Goal: Information Seeking & Learning: Compare options

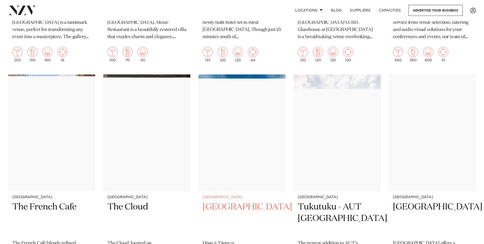
scroll to position [3574, 0]
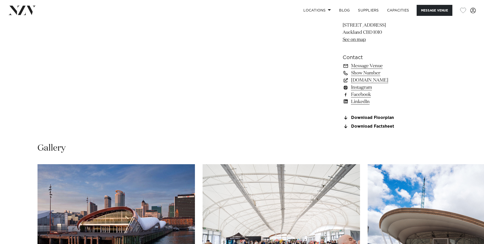
scroll to position [230, 0]
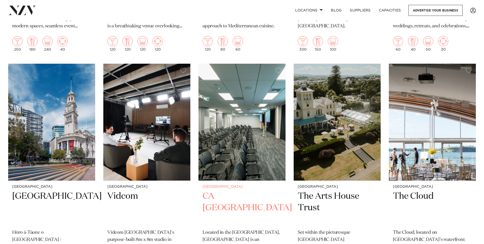
scroll to position [2706, 0]
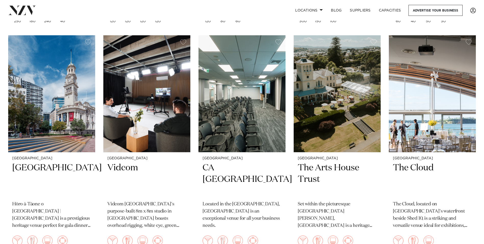
drag, startPoint x: 446, startPoint y: 110, endPoint x: 288, endPoint y: 129, distance: 158.4
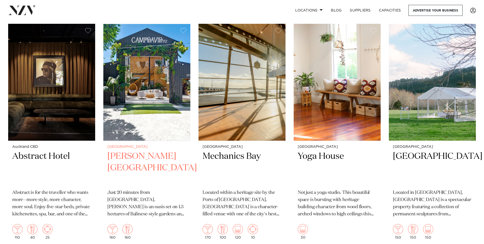
scroll to position [5004, 0]
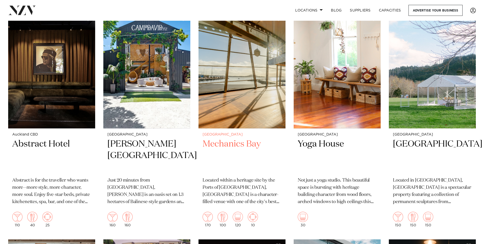
drag, startPoint x: 250, startPoint y: 156, endPoint x: 250, endPoint y: 159, distance: 2.8
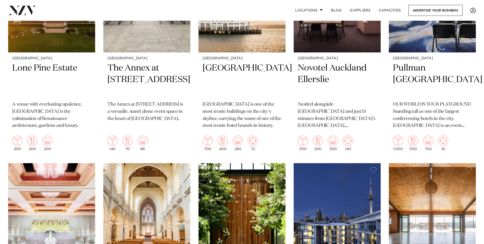
scroll to position [544, 0]
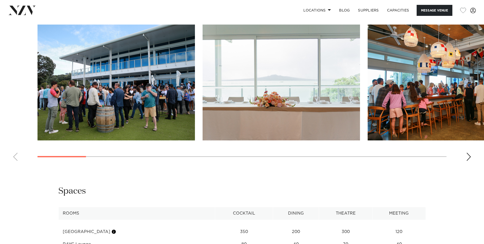
scroll to position [562, 0]
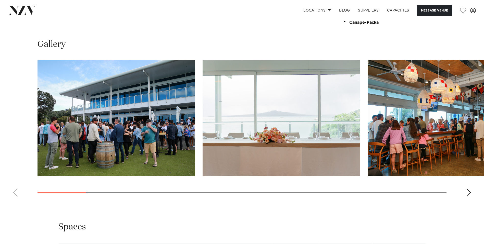
drag, startPoint x: 268, startPoint y: 119, endPoint x: 270, endPoint y: 122, distance: 3.5
drag, startPoint x: 270, startPoint y: 122, endPoint x: 234, endPoint y: 29, distance: 99.7
click at [468, 188] on div "Next slide" at bounding box center [468, 192] width 5 height 8
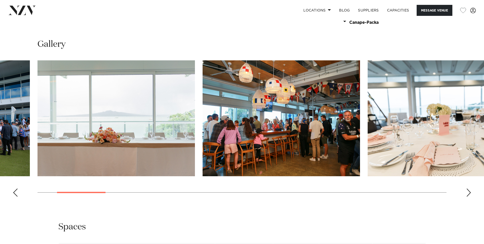
click at [468, 188] on div "Next slide" at bounding box center [468, 192] width 5 height 8
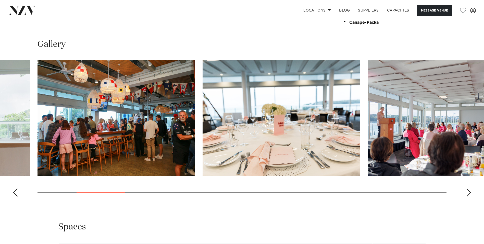
click at [468, 188] on div "Next slide" at bounding box center [468, 192] width 5 height 8
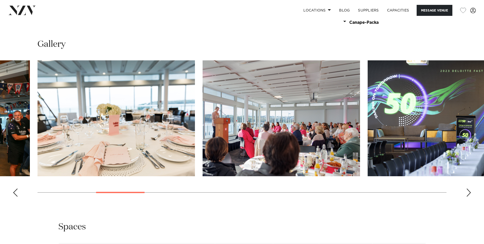
click at [468, 188] on div "Next slide" at bounding box center [468, 192] width 5 height 8
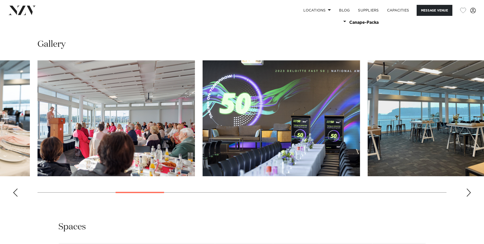
click at [468, 188] on div "Next slide" at bounding box center [468, 192] width 5 height 8
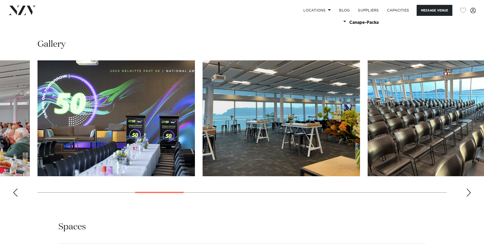
click at [468, 188] on div "Next slide" at bounding box center [468, 192] width 5 height 8
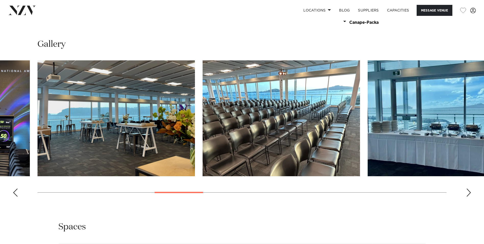
click at [468, 188] on div "Next slide" at bounding box center [468, 192] width 5 height 8
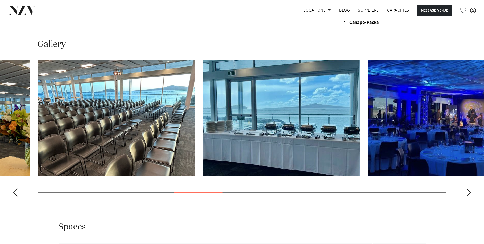
click at [468, 188] on div "Next slide" at bounding box center [468, 192] width 5 height 8
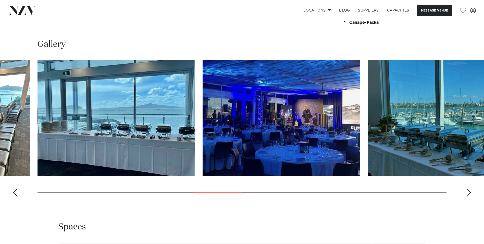
click at [468, 188] on div "Next slide" at bounding box center [468, 192] width 5 height 8
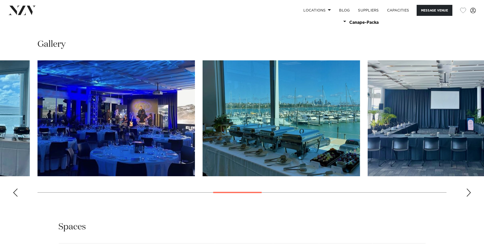
click at [468, 188] on div "Next slide" at bounding box center [468, 192] width 5 height 8
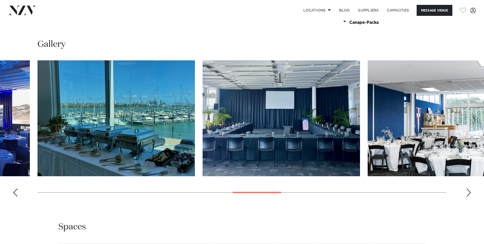
click at [468, 188] on div "Next slide" at bounding box center [468, 192] width 5 height 8
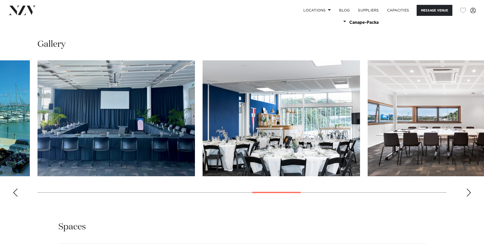
click at [468, 188] on div "Next slide" at bounding box center [468, 192] width 5 height 8
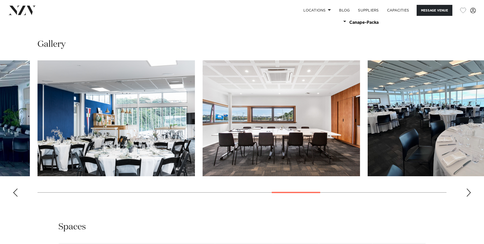
click at [468, 188] on div "Next slide" at bounding box center [468, 192] width 5 height 8
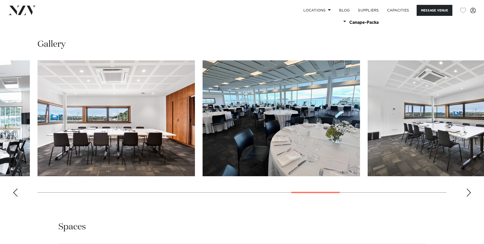
click at [468, 190] on div "Next slide" at bounding box center [468, 192] width 5 height 8
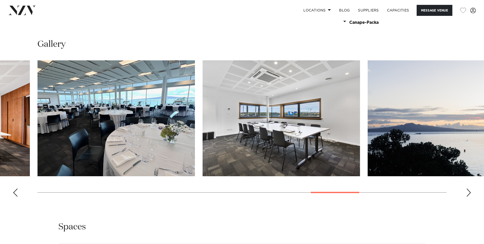
click at [468, 190] on div "Next slide" at bounding box center [468, 192] width 5 height 8
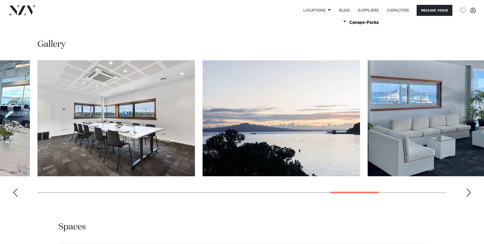
click at [468, 190] on div "Next slide" at bounding box center [468, 192] width 5 height 8
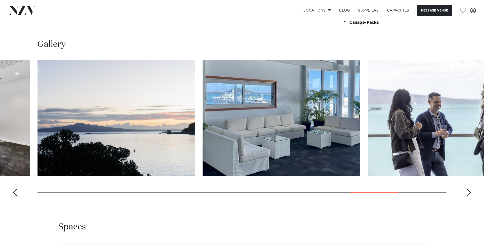
click at [468, 190] on div "Next slide" at bounding box center [468, 192] width 5 height 8
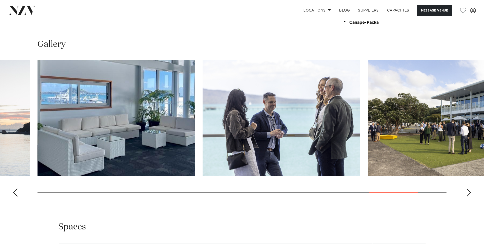
click at [468, 190] on div "Next slide" at bounding box center [468, 192] width 5 height 8
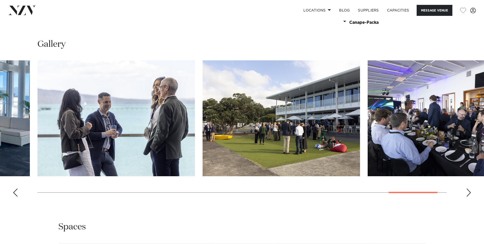
click at [468, 190] on div "Next slide" at bounding box center [468, 192] width 5 height 8
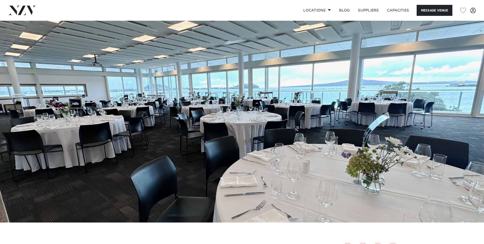
scroll to position [0, 0]
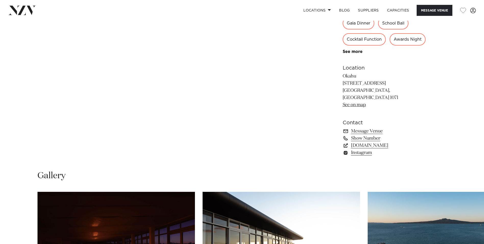
scroll to position [485, 0]
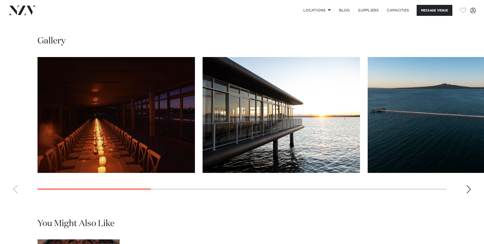
click at [470, 193] on div "Next slide" at bounding box center [468, 189] width 5 height 8
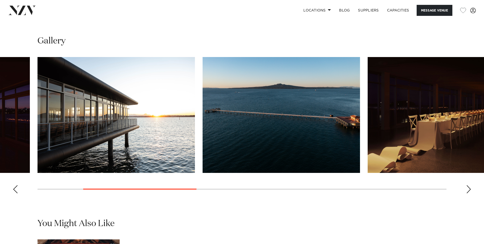
click at [470, 193] on div "Next slide" at bounding box center [468, 189] width 5 height 8
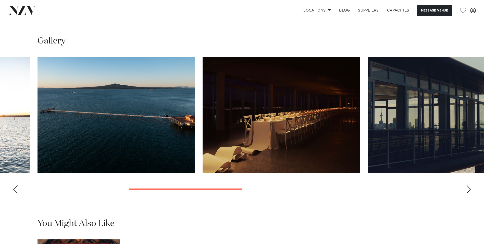
click at [470, 193] on div "Next slide" at bounding box center [468, 189] width 5 height 8
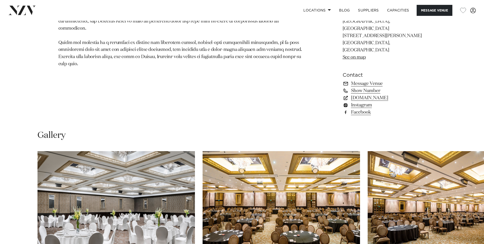
scroll to position [485, 0]
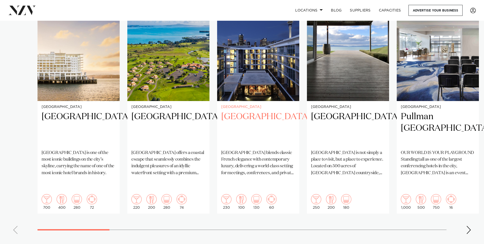
scroll to position [408, 0]
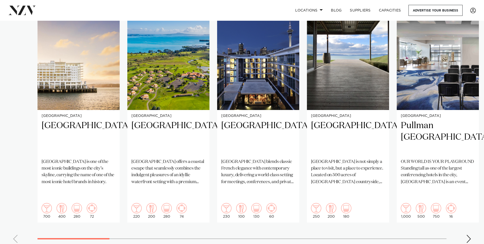
click at [468, 234] on div "Next slide" at bounding box center [468, 238] width 5 height 8
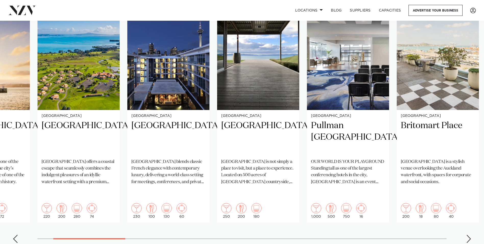
click at [468, 234] on div "Next slide" at bounding box center [468, 238] width 5 height 8
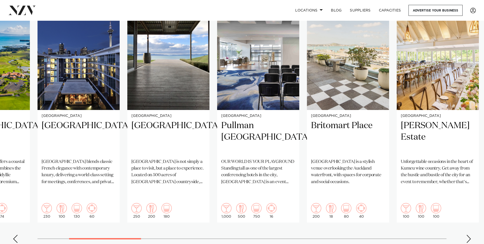
click at [468, 234] on div "Next slide" at bounding box center [468, 238] width 5 height 8
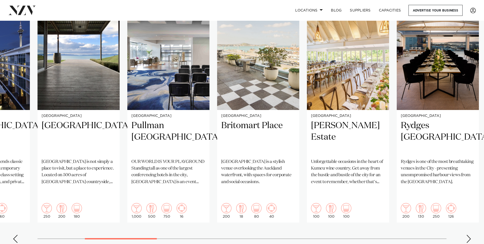
click at [468, 234] on div "Next slide" at bounding box center [468, 238] width 5 height 8
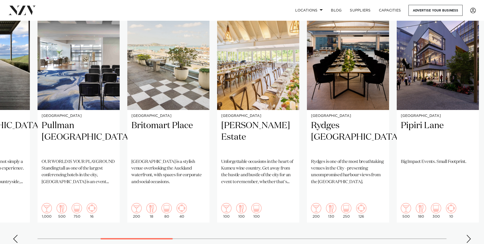
click at [468, 234] on div "Next slide" at bounding box center [468, 238] width 5 height 8
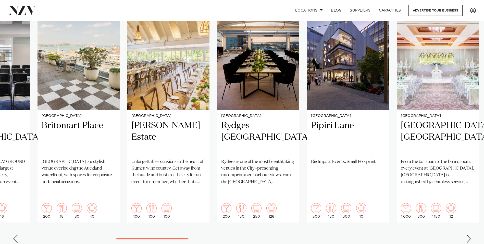
click at [468, 234] on div "Next slide" at bounding box center [468, 238] width 5 height 8
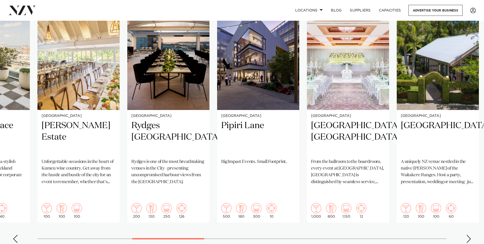
click at [468, 234] on div "Next slide" at bounding box center [468, 238] width 5 height 8
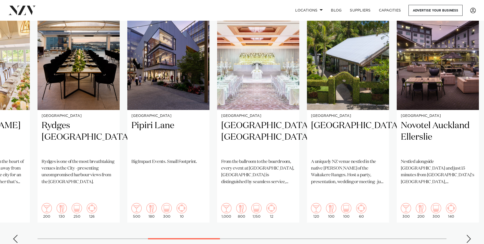
click at [468, 234] on div "Next slide" at bounding box center [468, 238] width 5 height 8
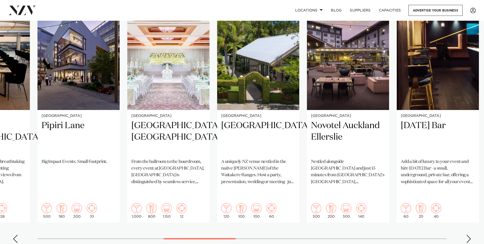
click at [468, 234] on div "Next slide" at bounding box center [468, 238] width 5 height 8
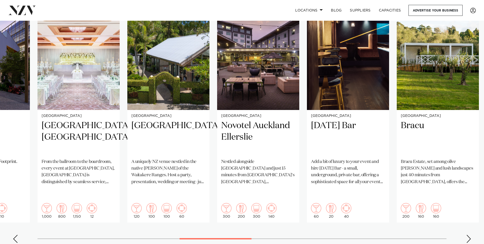
click at [468, 234] on div "Next slide" at bounding box center [468, 238] width 5 height 8
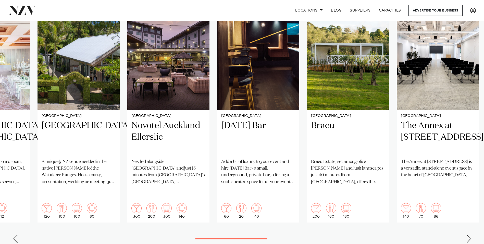
click at [468, 234] on div "Next slide" at bounding box center [468, 238] width 5 height 8
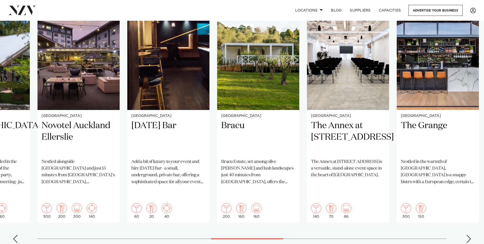
click at [468, 234] on div "Next slide" at bounding box center [468, 238] width 5 height 8
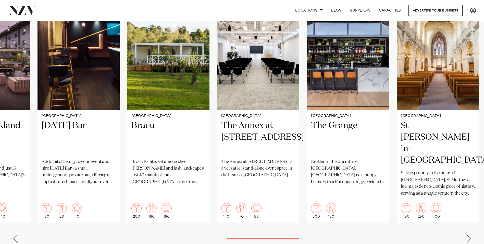
click at [468, 234] on div "Next slide" at bounding box center [468, 238] width 5 height 8
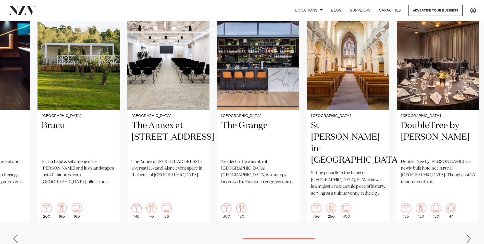
click at [468, 234] on div "Next slide" at bounding box center [468, 238] width 5 height 8
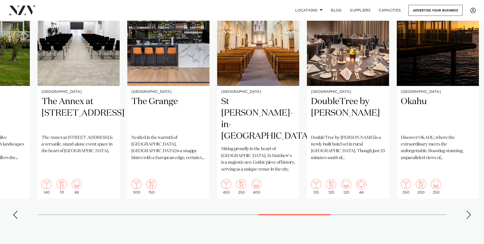
scroll to position [434, 0]
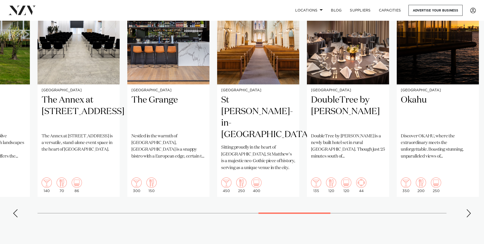
click at [468, 209] on div "Next slide" at bounding box center [468, 213] width 5 height 8
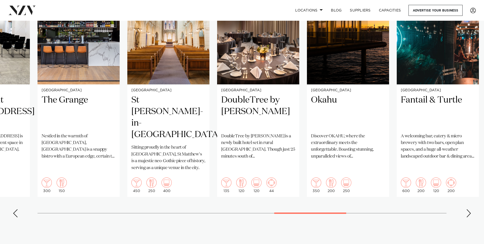
click at [468, 209] on div "Next slide" at bounding box center [468, 213] width 5 height 8
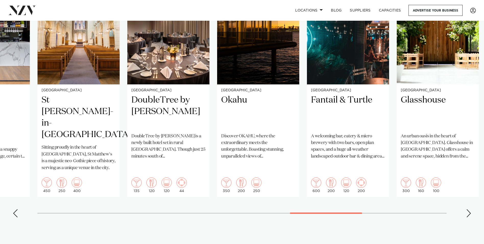
click at [468, 209] on div "Next slide" at bounding box center [468, 213] width 5 height 8
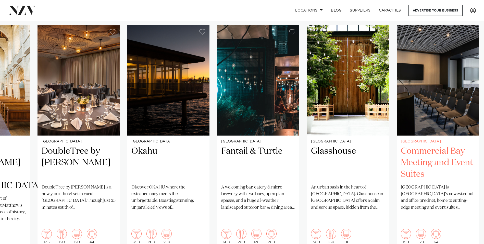
scroll to position [408, 0]
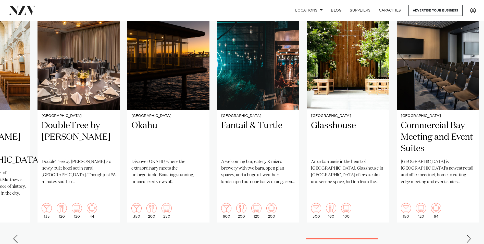
click at [473, 219] on swiper-container "Auckland Hilton Auckland Hilton Auckland is one of the most iconic buildings on…" at bounding box center [242, 122] width 484 height 247
click at [469, 234] on div "Next slide" at bounding box center [468, 238] width 5 height 8
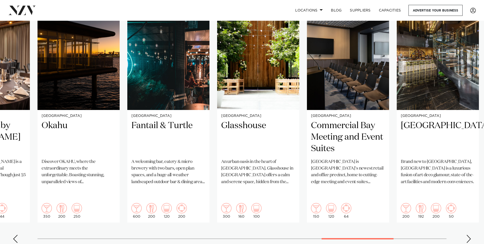
click at [469, 234] on div "Next slide" at bounding box center [468, 238] width 5 height 8
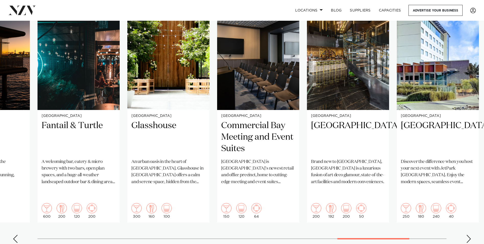
click at [469, 234] on div "Next slide" at bounding box center [468, 238] width 5 height 8
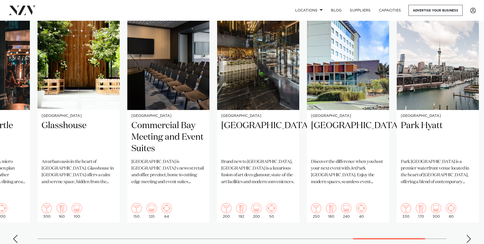
click at [469, 234] on div "Next slide" at bounding box center [468, 238] width 5 height 8
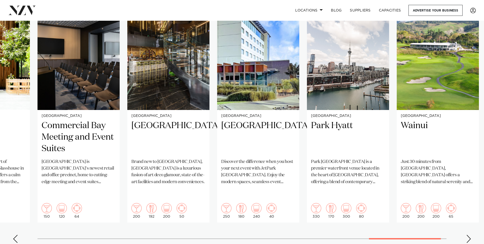
click at [469, 234] on div "Next slide" at bounding box center [468, 238] width 5 height 8
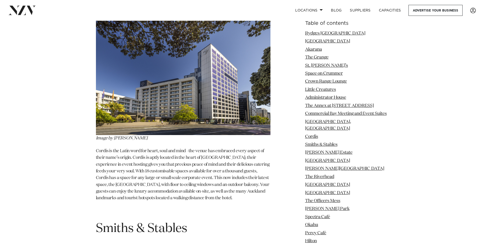
scroll to position [3344, 0]
drag, startPoint x: 150, startPoint y: 136, endPoint x: 110, endPoint y: 136, distance: 39.8
click at [107, 222] on span "Smiths & Stables" at bounding box center [141, 228] width 91 height 12
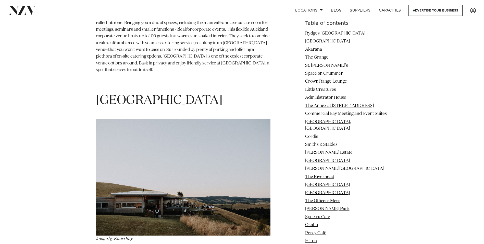
scroll to position [7072, 0]
drag, startPoint x: 95, startPoint y: 103, endPoint x: 196, endPoint y: 104, distance: 101.1
drag, startPoint x: 196, startPoint y: 104, endPoint x: 205, endPoint y: 111, distance: 11.0
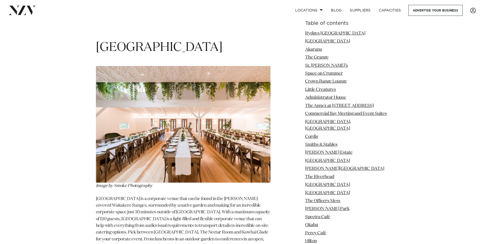
scroll to position [7480, 0]
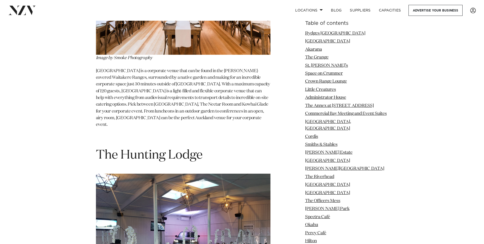
drag, startPoint x: 241, startPoint y: 151, endPoint x: 231, endPoint y: 149, distance: 9.9
drag, startPoint x: 231, startPoint y: 149, endPoint x: 221, endPoint y: 149, distance: 10.5
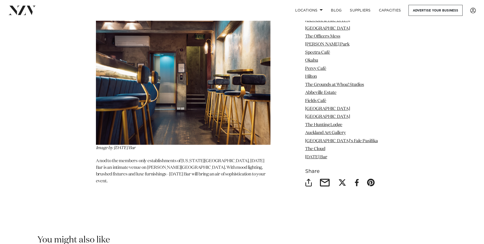
scroll to position [8527, 0]
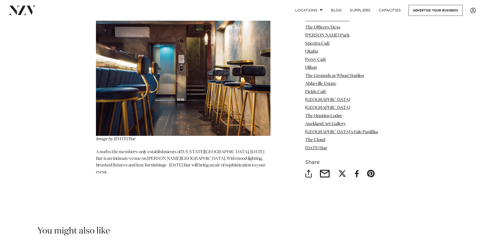
drag, startPoint x: 248, startPoint y: 29, endPoint x: 270, endPoint y: 44, distance: 26.2
drag, startPoint x: 270, startPoint y: 44, endPoint x: 242, endPoint y: 25, distance: 34.2
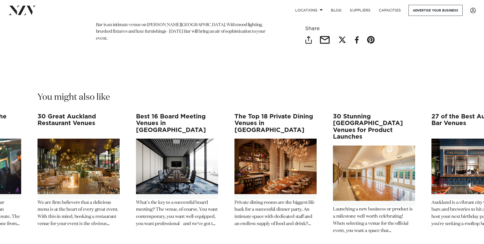
scroll to position [8810, 0]
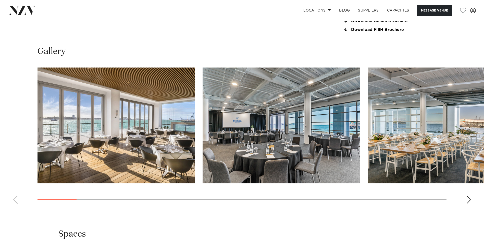
scroll to position [511, 0]
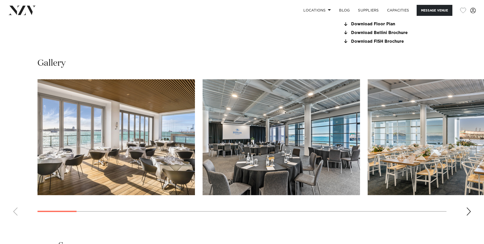
click at [470, 212] on div "Next slide" at bounding box center [468, 211] width 5 height 8
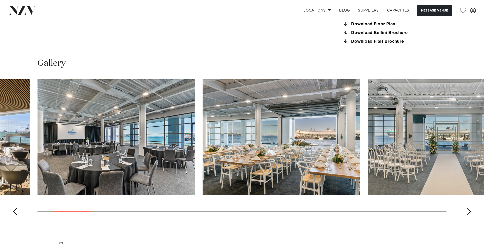
click at [468, 212] on div "Next slide" at bounding box center [468, 211] width 5 height 8
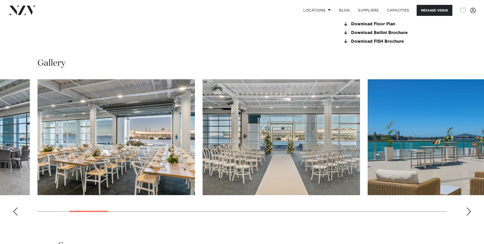
click at [468, 212] on div "Next slide" at bounding box center [468, 211] width 5 height 8
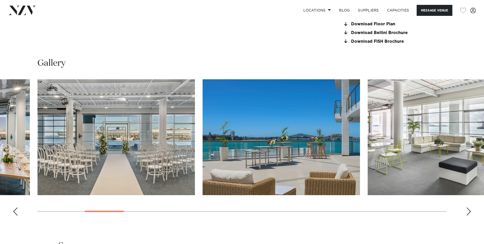
click at [468, 212] on div "Next slide" at bounding box center [468, 211] width 5 height 8
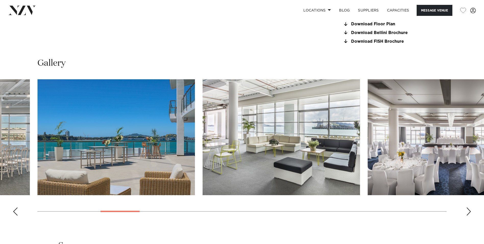
click at [468, 212] on div "Next slide" at bounding box center [468, 211] width 5 height 8
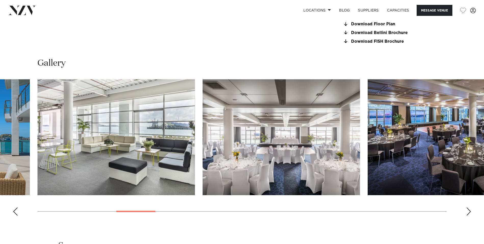
click at [468, 212] on div "Next slide" at bounding box center [468, 211] width 5 height 8
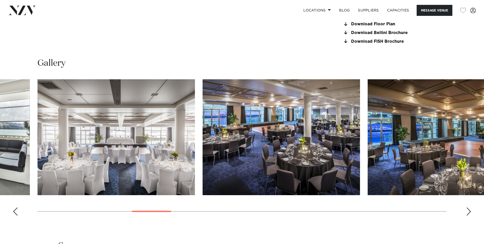
click at [468, 212] on div "Next slide" at bounding box center [468, 211] width 5 height 8
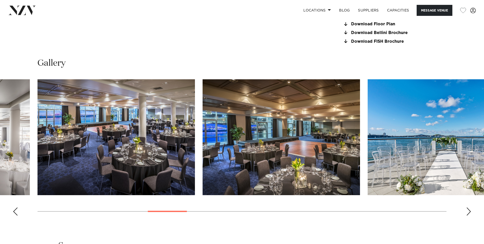
click at [467, 212] on div "Next slide" at bounding box center [468, 211] width 5 height 8
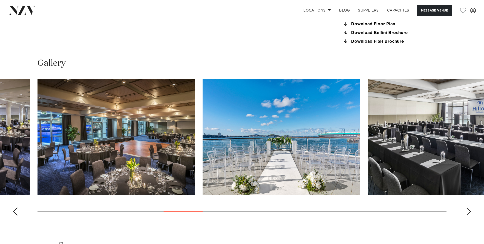
click at [470, 211] on div "Next slide" at bounding box center [468, 211] width 5 height 8
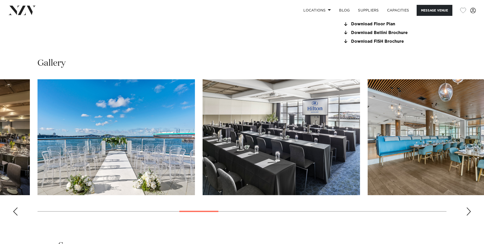
click at [470, 211] on div "Next slide" at bounding box center [468, 211] width 5 height 8
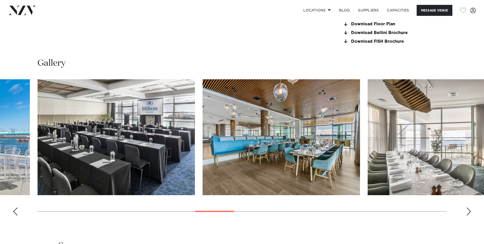
click at [469, 211] on div "Next slide" at bounding box center [468, 211] width 5 height 8
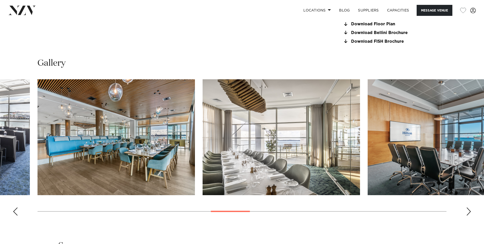
click at [470, 210] on div "Next slide" at bounding box center [468, 211] width 5 height 8
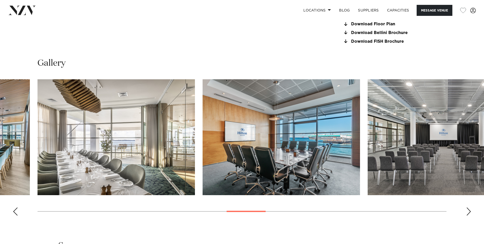
click at [470, 210] on div "Next slide" at bounding box center [468, 211] width 5 height 8
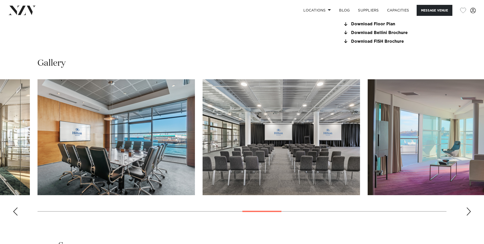
click at [470, 210] on div "Next slide" at bounding box center [468, 211] width 5 height 8
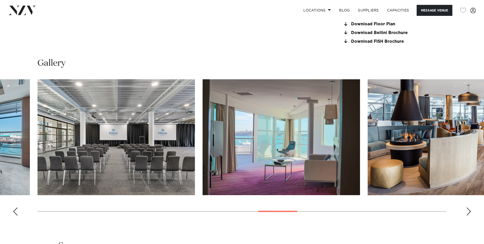
click at [470, 210] on div "Next slide" at bounding box center [468, 211] width 5 height 8
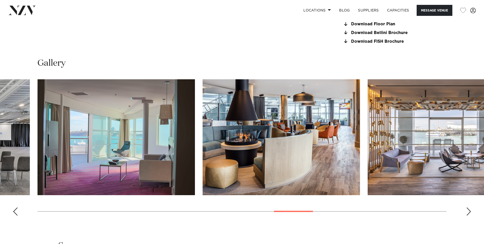
click at [470, 210] on div "Next slide" at bounding box center [468, 211] width 5 height 8
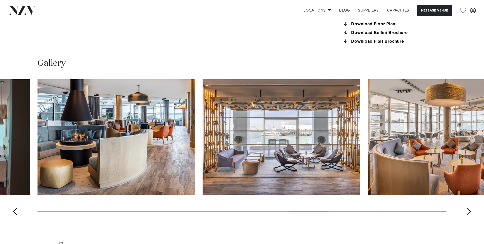
click at [470, 210] on div "Next slide" at bounding box center [468, 211] width 5 height 8
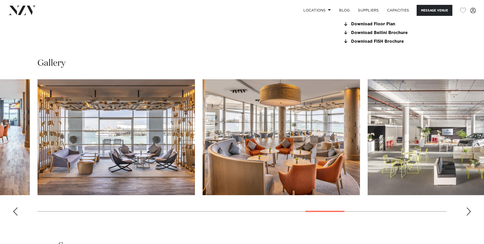
click at [470, 210] on div "Next slide" at bounding box center [468, 211] width 5 height 8
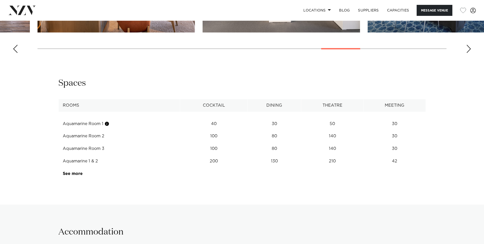
scroll to position [613, 0]
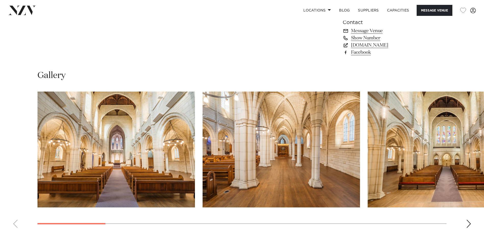
scroll to position [460, 0]
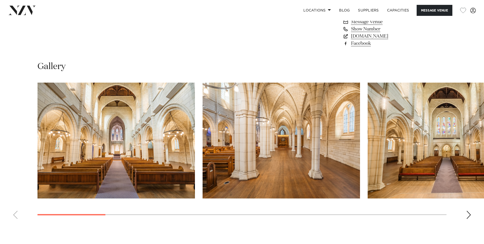
click at [468, 210] on div "Next slide" at bounding box center [468, 214] width 5 height 8
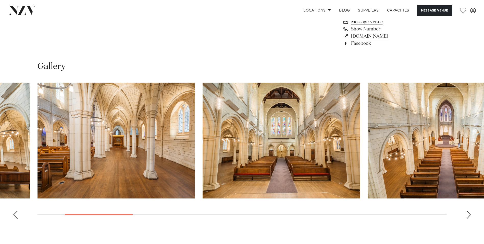
click at [469, 210] on div "Next slide" at bounding box center [468, 214] width 5 height 8
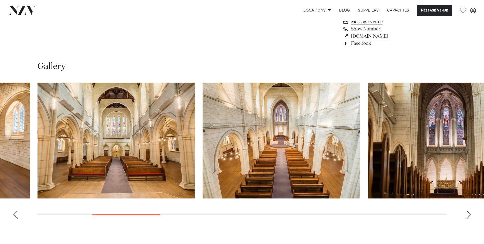
click at [469, 210] on div "Next slide" at bounding box center [468, 214] width 5 height 8
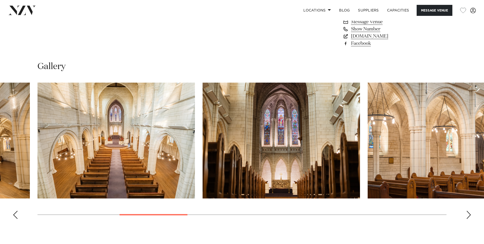
click at [469, 210] on div "Next slide" at bounding box center [468, 214] width 5 height 8
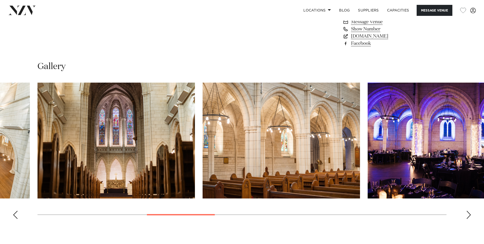
click at [469, 210] on div "Next slide" at bounding box center [468, 214] width 5 height 8
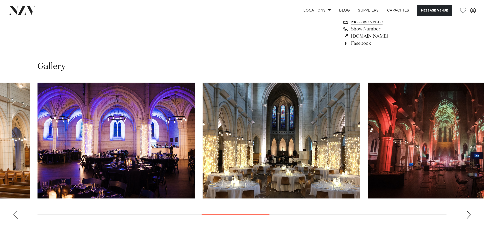
click at [469, 210] on div "Next slide" at bounding box center [468, 214] width 5 height 8
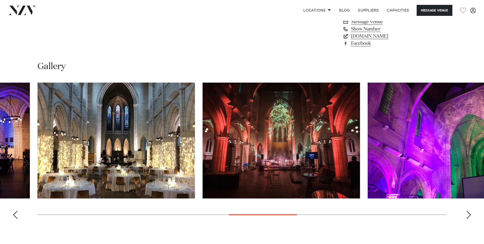
click at [469, 210] on div "Next slide" at bounding box center [468, 214] width 5 height 8
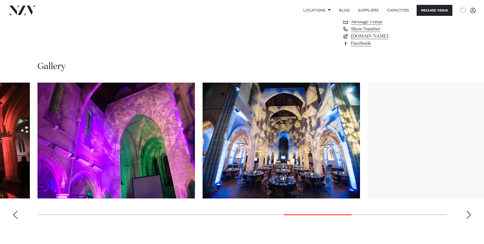
click at [469, 210] on div "Next slide" at bounding box center [468, 214] width 5 height 8
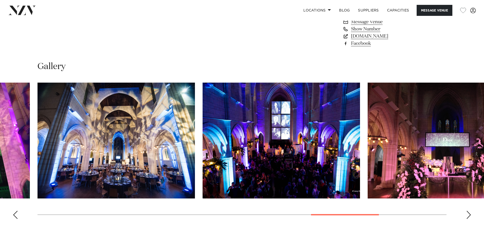
click at [469, 210] on div "Next slide" at bounding box center [468, 214] width 5 height 8
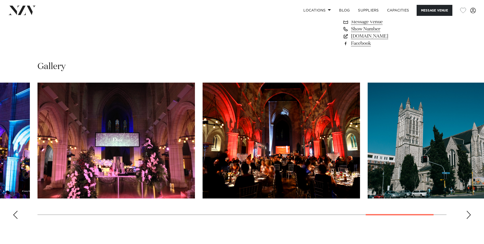
click at [469, 210] on div "Next slide" at bounding box center [468, 214] width 5 height 8
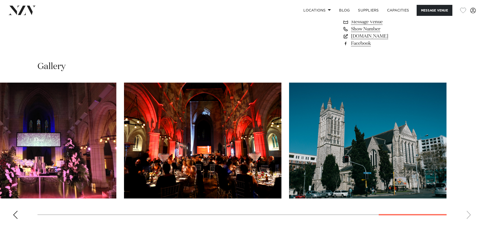
click at [469, 208] on swiper-container at bounding box center [242, 152] width 484 height 140
drag, startPoint x: 219, startPoint y: 47, endPoint x: 221, endPoint y: 49, distance: 3.2
drag, startPoint x: 221, startPoint y: 49, endPoint x: 208, endPoint y: 50, distance: 13.6
click at [208, 50] on div "Auckland St [PERSON_NAME]-in-[GEOGRAPHIC_DATA] Message Venue [GEOGRAPHIC_DATA][…" at bounding box center [242, 62] width 484 height 1002
drag, startPoint x: 216, startPoint y: 171, endPoint x: 232, endPoint y: 179, distance: 17.7
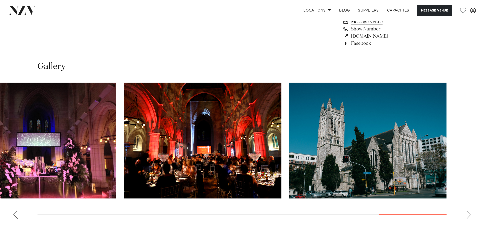
drag, startPoint x: 232, startPoint y: 179, endPoint x: 160, endPoint y: 43, distance: 153.8
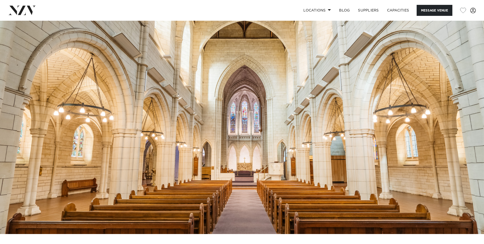
scroll to position [0, 0]
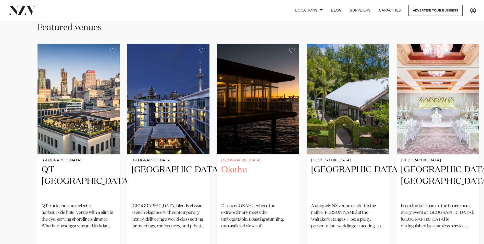
scroll to position [357, 0]
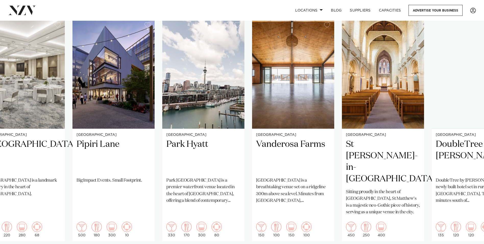
click at [65, 106] on swiper-container "Auckland QT Auckland QT Auckland is an eclectic, harbourside hotel venue with a…" at bounding box center [242, 141] width 484 height 247
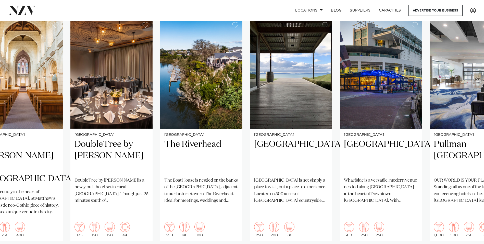
click at [64, 166] on swiper-container "Auckland QT Auckland QT Auckland is an eclectic, harbourside hotel venue with a…" at bounding box center [242, 141] width 484 height 247
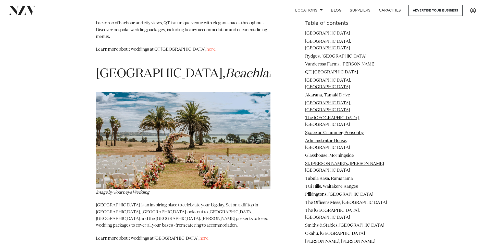
scroll to position [1583, 0]
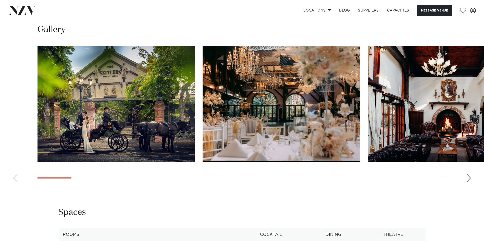
scroll to position [511, 0]
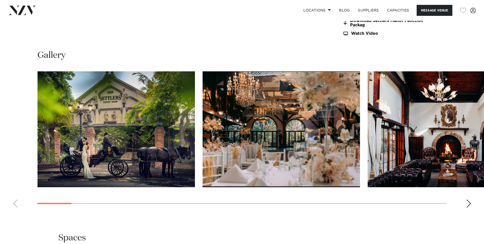
click at [469, 203] on div "Next slide" at bounding box center [468, 203] width 5 height 8
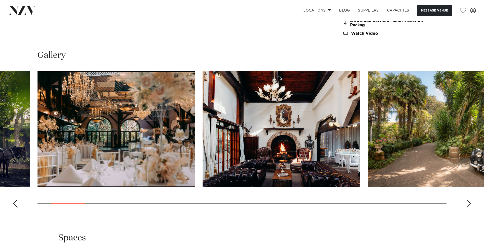
click at [469, 203] on div "Next slide" at bounding box center [468, 203] width 5 height 8
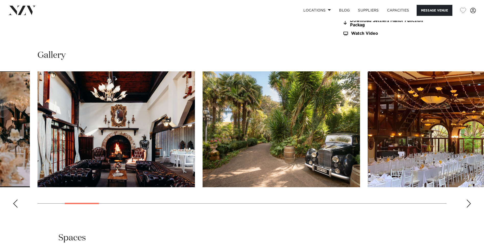
click at [469, 203] on div "Next slide" at bounding box center [468, 203] width 5 height 8
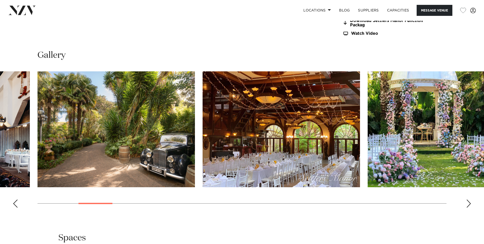
click at [471, 202] on div "Next slide" at bounding box center [468, 203] width 5 height 8
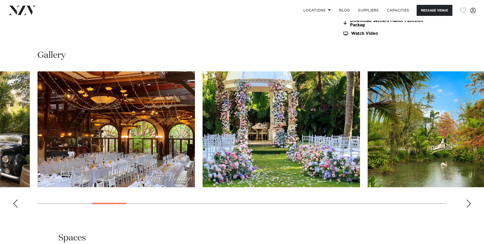
click at [471, 202] on div "Next slide" at bounding box center [468, 203] width 5 height 8
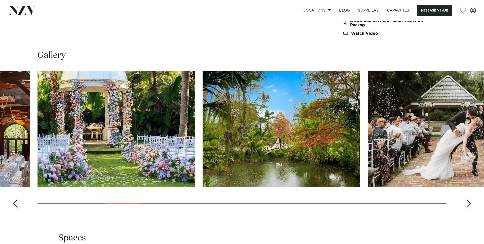
click at [471, 202] on div "Next slide" at bounding box center [468, 203] width 5 height 8
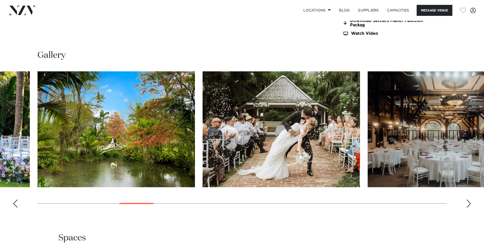
click at [471, 202] on div "Next slide" at bounding box center [468, 203] width 5 height 8
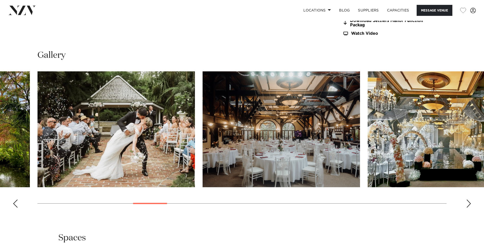
click at [471, 202] on div "Next slide" at bounding box center [468, 203] width 5 height 8
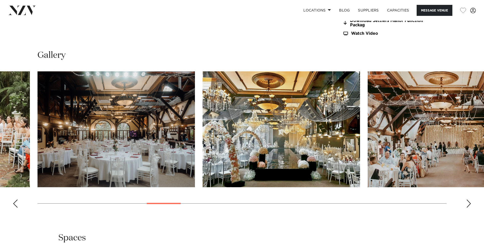
click at [471, 202] on div "Next slide" at bounding box center [468, 203] width 5 height 8
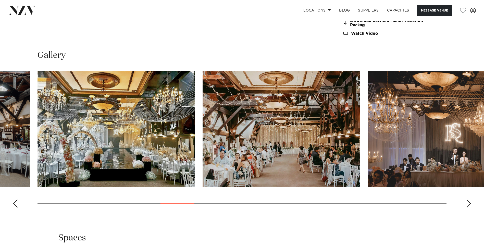
click at [471, 202] on div "Next slide" at bounding box center [468, 203] width 5 height 8
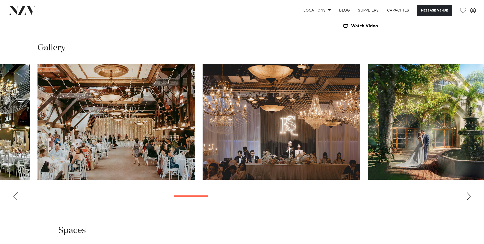
scroll to position [536, 0]
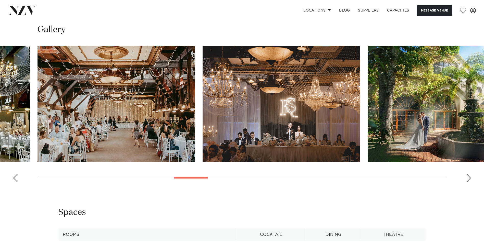
click at [471, 177] on div "Next slide" at bounding box center [468, 178] width 5 height 8
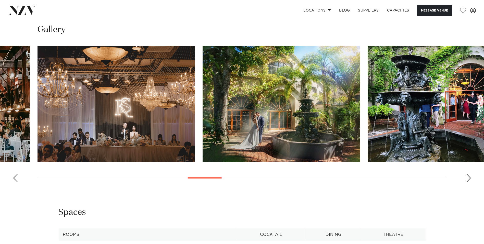
click at [471, 177] on div "Next slide" at bounding box center [468, 178] width 5 height 8
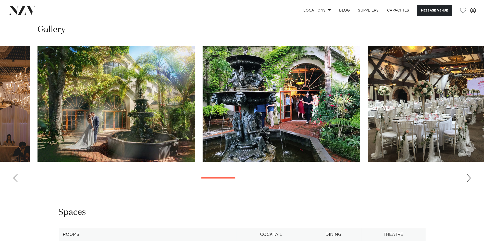
click at [471, 177] on div "Next slide" at bounding box center [468, 178] width 5 height 8
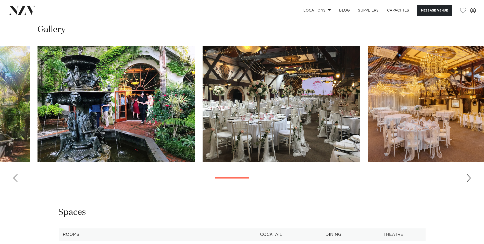
click at [471, 177] on div "Next slide" at bounding box center [468, 178] width 5 height 8
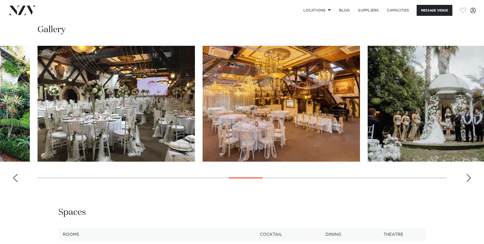
click at [471, 177] on div "Next slide" at bounding box center [468, 178] width 5 height 8
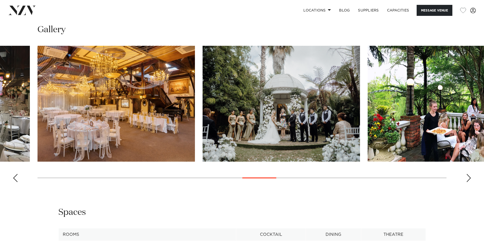
click at [471, 177] on div "Next slide" at bounding box center [468, 178] width 5 height 8
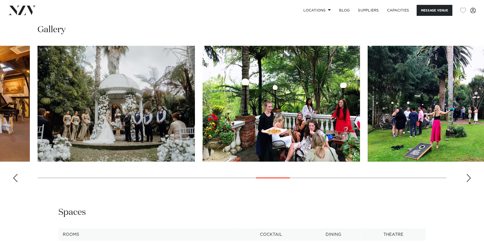
click at [471, 177] on div "Next slide" at bounding box center [468, 178] width 5 height 8
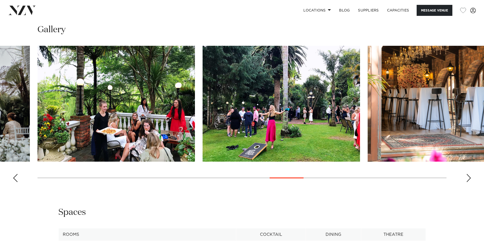
click at [471, 177] on div "Next slide" at bounding box center [468, 178] width 5 height 8
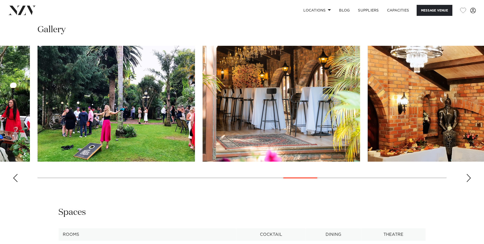
click at [471, 177] on div "Next slide" at bounding box center [468, 178] width 5 height 8
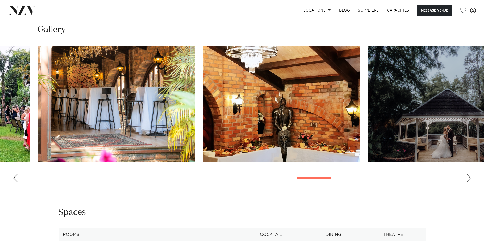
click at [471, 177] on div "Next slide" at bounding box center [468, 178] width 5 height 8
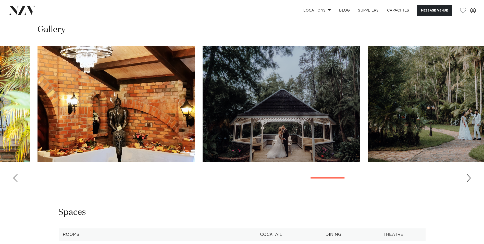
click at [471, 177] on div "Next slide" at bounding box center [468, 178] width 5 height 8
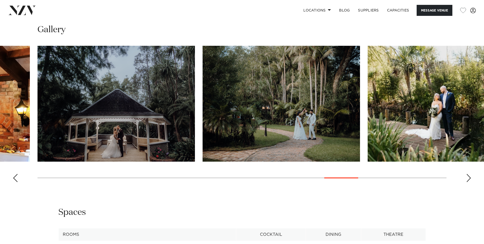
click at [471, 177] on div "Next slide" at bounding box center [468, 178] width 5 height 8
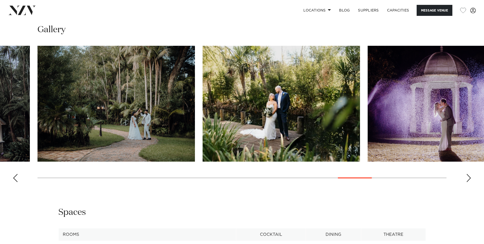
click at [471, 177] on div "Next slide" at bounding box center [468, 178] width 5 height 8
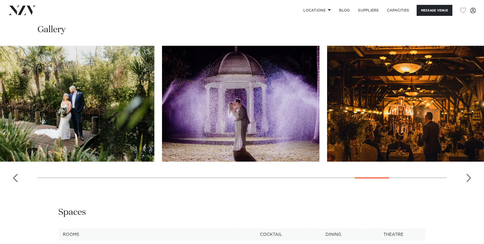
click at [484, 156] on html "Locations Auckland Wellington Christchurch Queenstown Hamilton Northland Bay of…" at bounding box center [242, 122] width 484 height 1317
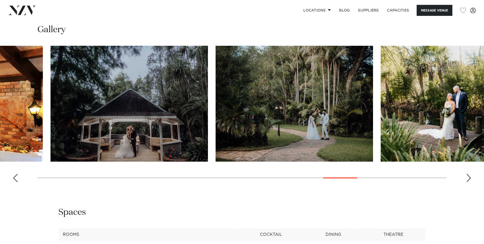
click at [208, 121] on img "22 / 30" at bounding box center [130, 104] width 158 height 116
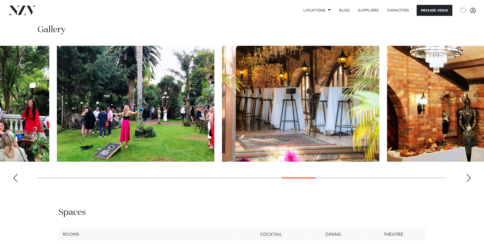
click at [366, 90] on img "20 / 30" at bounding box center [301, 104] width 158 height 116
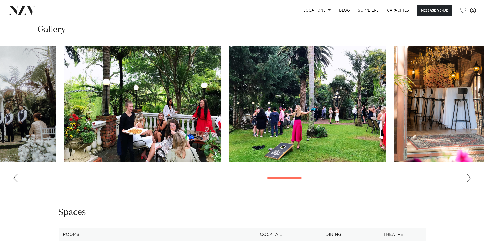
click at [484, 88] on html "Locations Auckland Wellington Christchurch Queenstown Hamilton Northland Bay of…" at bounding box center [242, 122] width 484 height 1317
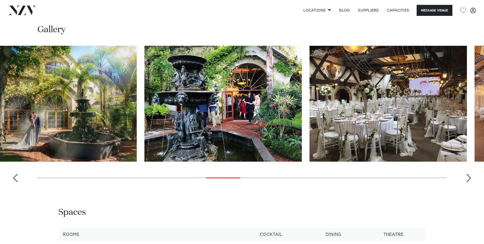
click at [384, 102] on img "15 / 30" at bounding box center [389, 104] width 158 height 116
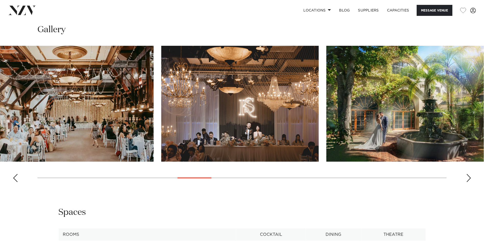
click at [387, 97] on img "13 / 30" at bounding box center [406, 104] width 158 height 116
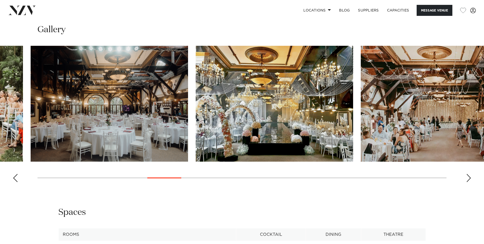
click at [396, 121] on img "11 / 30" at bounding box center [440, 104] width 158 height 116
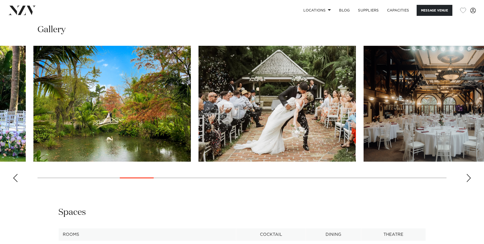
click at [394, 103] on img "9 / 30" at bounding box center [443, 104] width 158 height 116
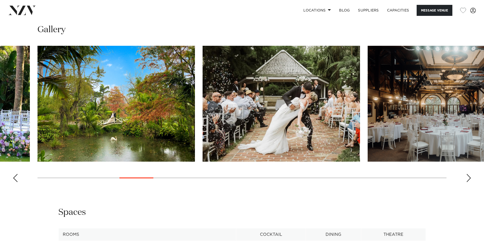
click at [0, 0] on slot at bounding box center [0, 0] width 0 height 0
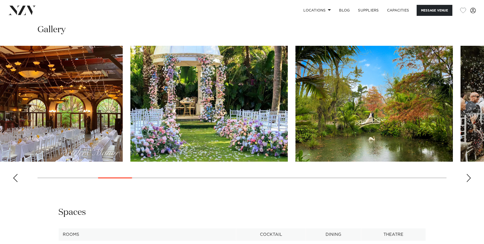
click at [380, 116] on img "7 / 30" at bounding box center [375, 104] width 158 height 116
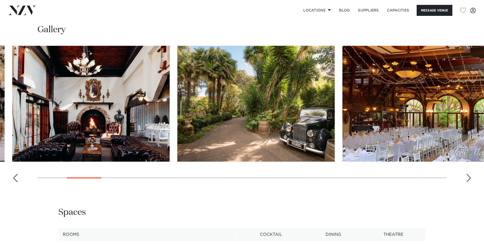
click at [484, 80] on html "Locations Auckland Wellington Christchurch Queenstown Hamilton Northland Bay of…" at bounding box center [242, 122] width 484 height 1317
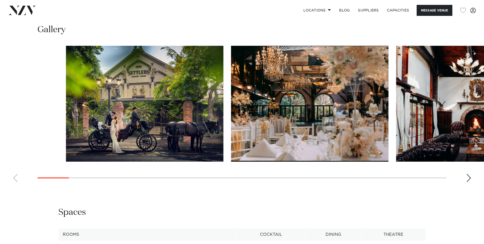
click at [434, 107] on div at bounding box center [270, 104] width 409 height 116
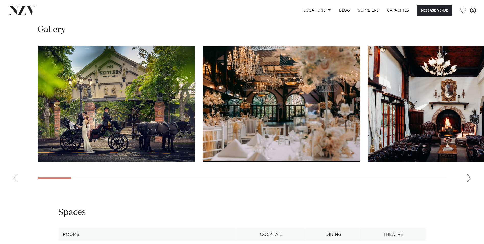
drag, startPoint x: 272, startPoint y: 173, endPoint x: 294, endPoint y: 179, distance: 23.0
drag, startPoint x: 294, startPoint y: 179, endPoint x: 267, endPoint y: 188, distance: 28.5
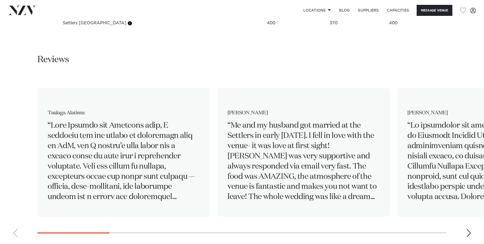
scroll to position [766, 0]
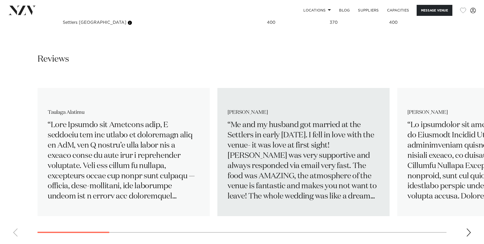
drag, startPoint x: 287, startPoint y: 78, endPoint x: 294, endPoint y: 85, distance: 9.8
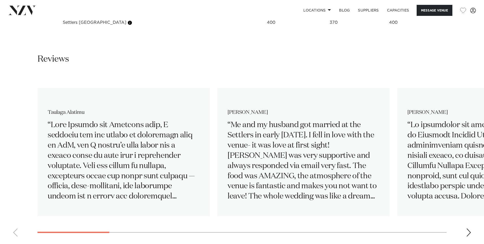
drag, startPoint x: 294, startPoint y: 85, endPoint x: 280, endPoint y: 68, distance: 22.1
drag, startPoint x: 280, startPoint y: 68, endPoint x: 262, endPoint y: 64, distance: 17.5
click at [262, 64] on div "Reviews" at bounding box center [242, 58] width 409 height 11
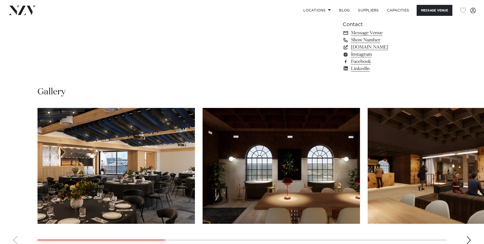
scroll to position [485, 0]
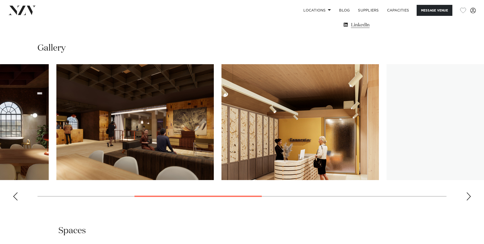
click at [127, 133] on img "3 / 8" at bounding box center [135, 122] width 158 height 116
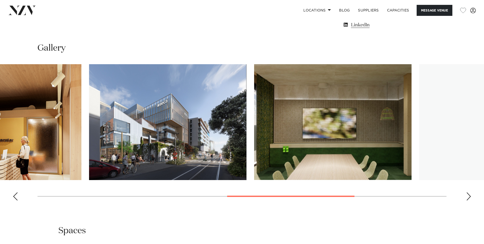
click at [124, 125] on img "5 / 8" at bounding box center [168, 122] width 158 height 116
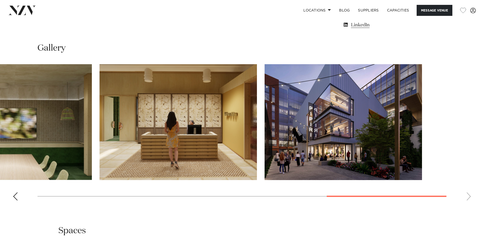
click at [103, 115] on img "7 / 8" at bounding box center [179, 122] width 158 height 116
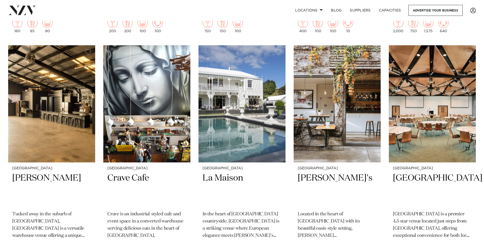
scroll to position [3140, 0]
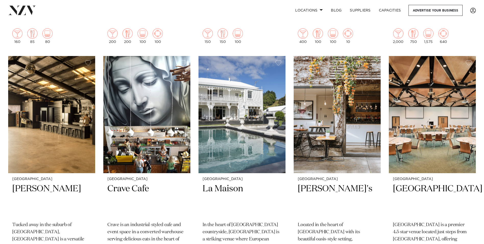
drag, startPoint x: 64, startPoint y: 117, endPoint x: 267, endPoint y: 4, distance: 232.7
click at [267, 4] on nav "Locations [GEOGRAPHIC_DATA] [GEOGRAPHIC_DATA] [GEOGRAPHIC_DATA] [GEOGRAPHIC_DAT…" at bounding box center [242, 10] width 484 height 21
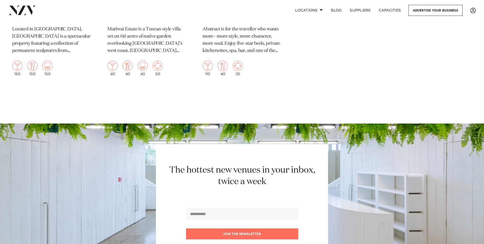
scroll to position [5981, 0]
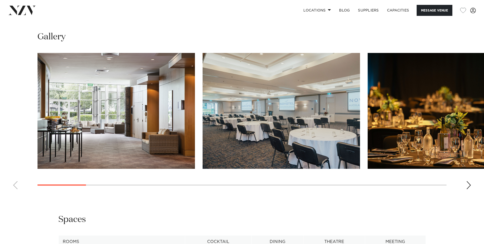
scroll to position [562, 0]
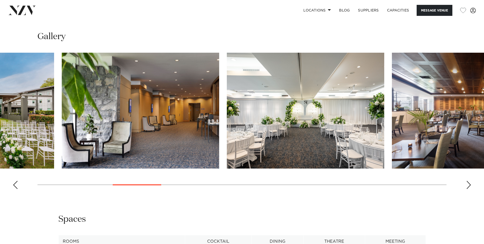
click at [41, 130] on swiper-container at bounding box center [242, 123] width 484 height 140
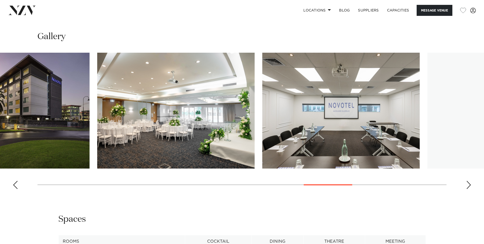
click at [72, 153] on swiper-container at bounding box center [242, 123] width 484 height 140
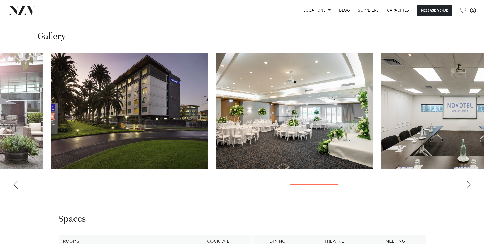
click at [317, 136] on swiper-container at bounding box center [242, 123] width 484 height 140
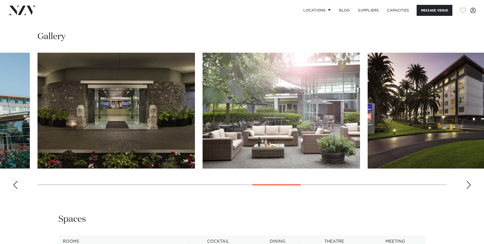
click at [195, 121] on img "12 / 21" at bounding box center [117, 111] width 158 height 116
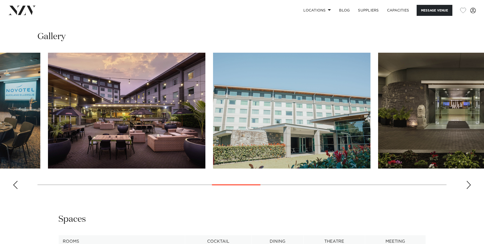
click at [206, 109] on img "10 / 21" at bounding box center [127, 111] width 158 height 116
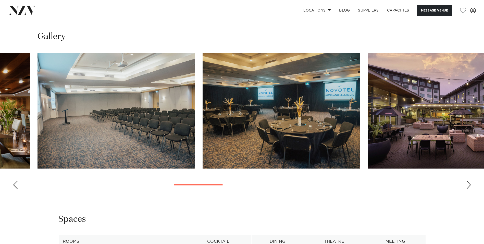
click at [195, 105] on img "8 / 21" at bounding box center [117, 111] width 158 height 116
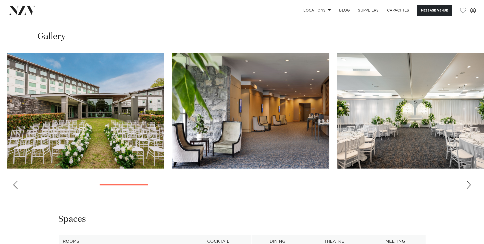
click at [405, 109] on img "6 / 21" at bounding box center [416, 111] width 158 height 116
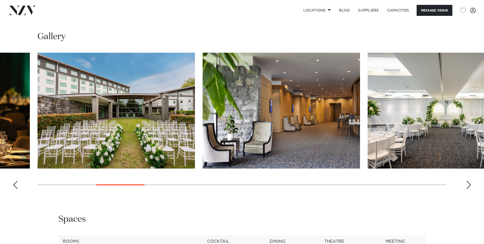
click at [434, 107] on swiper-container at bounding box center [242, 123] width 484 height 140
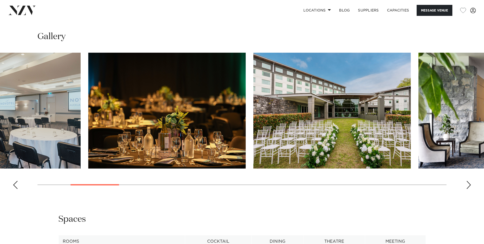
click at [254, 112] on img "4 / 21" at bounding box center [333, 111] width 158 height 116
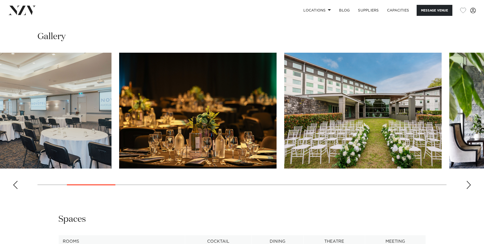
click at [153, 112] on img "3 / 21" at bounding box center [198, 111] width 158 height 116
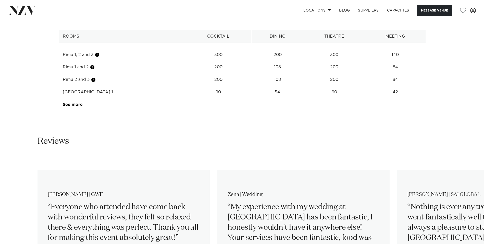
scroll to position [766, 0]
click at [70, 105] on link "See more" at bounding box center [83, 105] width 40 height 4
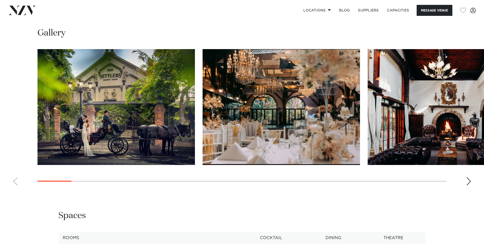
scroll to position [536, 0]
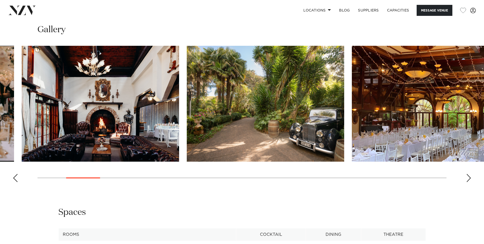
click at [31, 129] on img "3 / 30" at bounding box center [101, 104] width 158 height 116
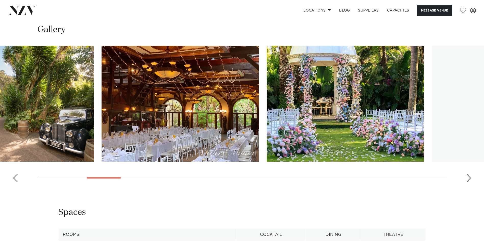
click at [102, 124] on img "5 / 30" at bounding box center [181, 104] width 158 height 116
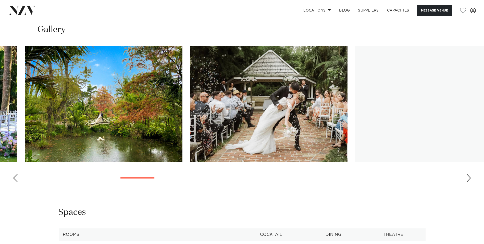
click at [48, 125] on img "7 / 30" at bounding box center [104, 104] width 158 height 116
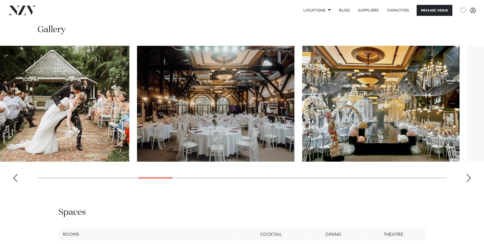
click at [137, 114] on img "9 / 30" at bounding box center [216, 104] width 158 height 116
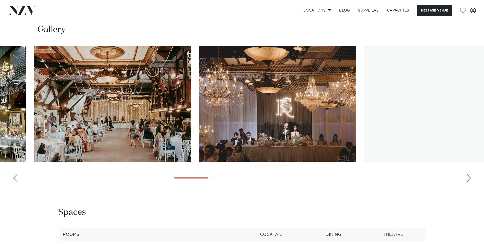
click at [0, 119] on html "Locations [GEOGRAPHIC_DATA] [GEOGRAPHIC_DATA] [GEOGRAPHIC_DATA] [GEOGRAPHIC_DAT…" at bounding box center [242, 122] width 484 height 1317
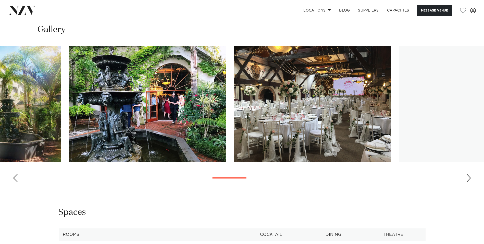
click at [71, 107] on img "14 / 30" at bounding box center [148, 104] width 158 height 116
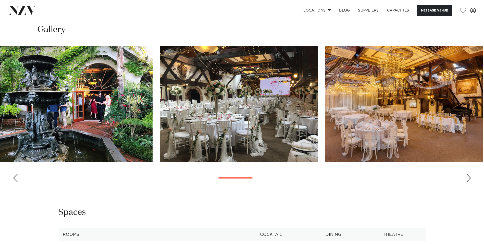
click at [326, 107] on img "16 / 30" at bounding box center [405, 104] width 158 height 116
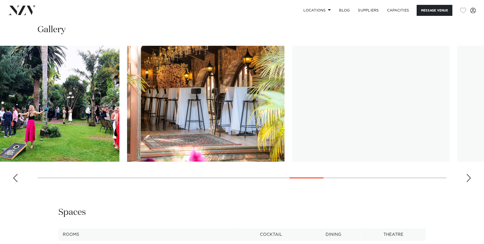
click at [20, 93] on img "19 / 30" at bounding box center [41, 104] width 158 height 116
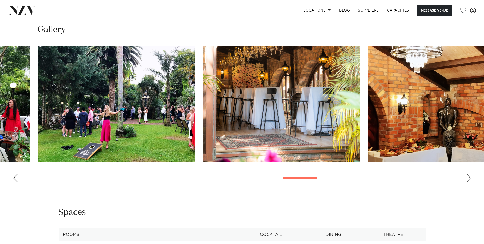
drag, startPoint x: 244, startPoint y: 186, endPoint x: 217, endPoint y: 191, distance: 26.9
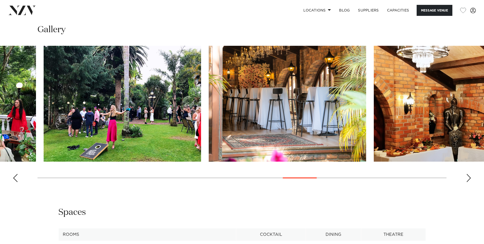
click at [61, 122] on img "19 / 30" at bounding box center [123, 104] width 158 height 116
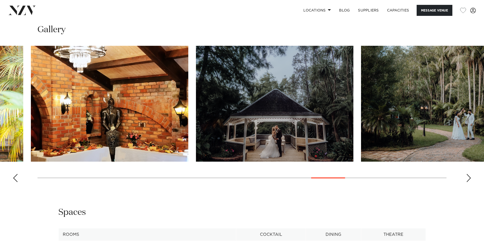
click at [188, 115] on img "21 / 30" at bounding box center [110, 104] width 158 height 116
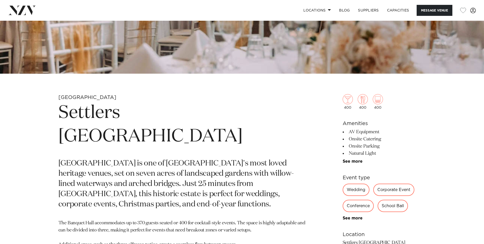
scroll to position [0, 0]
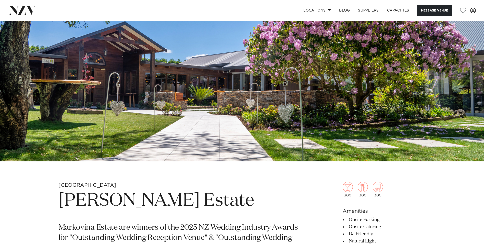
scroll to position [204, 0]
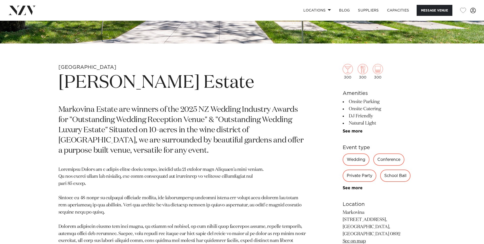
click at [264, 133] on p "Markovina Estate are winners of the 2025 NZ Wedding Industry Awards for "Outsta…" at bounding box center [182, 130] width 248 height 51
drag, startPoint x: 264, startPoint y: 132, endPoint x: 258, endPoint y: 129, distance: 6.7
click at [258, 129] on p "Markovina Estate are winners of the 2025 NZ Wedding Industry Awards for "Outsta…" at bounding box center [182, 130] width 248 height 51
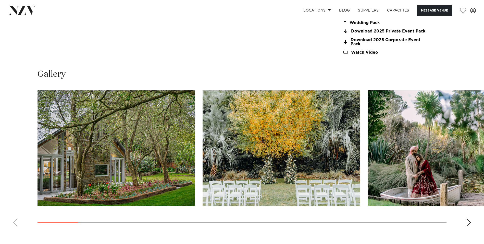
scroll to position [536, 0]
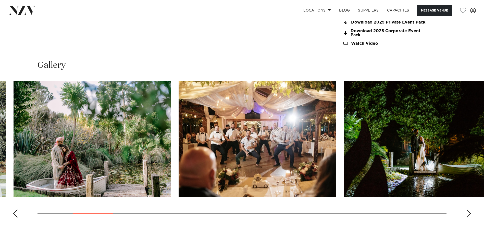
click at [36, 146] on img "3 / 25" at bounding box center [93, 139] width 158 height 116
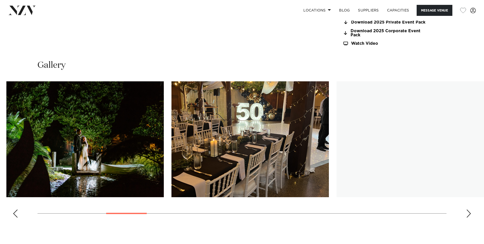
click at [85, 145] on img "5 / 25" at bounding box center [85, 139] width 158 height 116
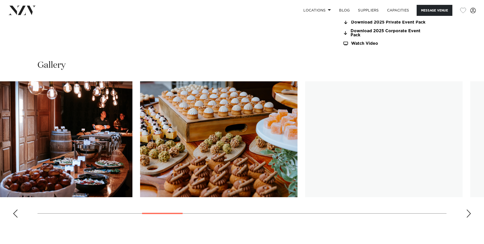
click at [38, 132] on img "7 / 25" at bounding box center [54, 139] width 158 height 116
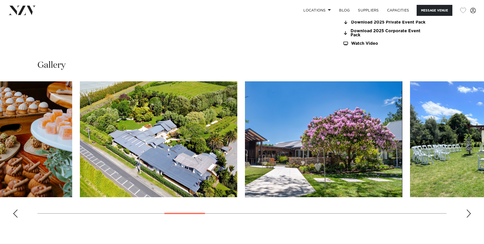
click at [80, 137] on img "9 / 25" at bounding box center [159, 139] width 158 height 116
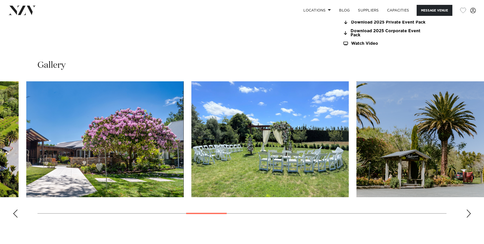
click at [191, 143] on img "11 / 25" at bounding box center [270, 139] width 158 height 116
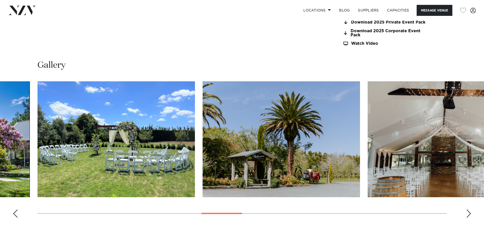
click at [368, 126] on img "13 / 25" at bounding box center [447, 139] width 158 height 116
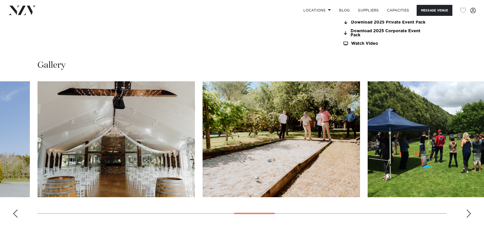
click at [368, 123] on img "15 / 25" at bounding box center [447, 139] width 158 height 116
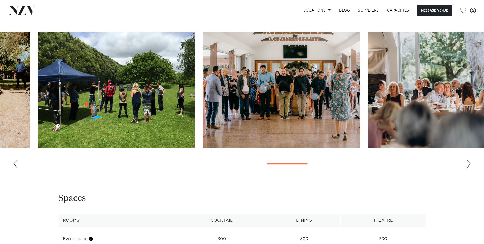
scroll to position [587, 0]
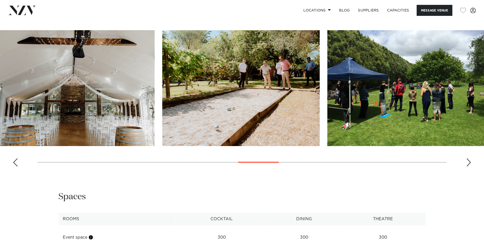
click at [405, 104] on img "15 / 25" at bounding box center [407, 88] width 158 height 116
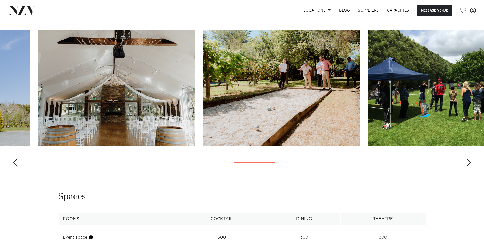
click at [195, 92] on img "13 / 25" at bounding box center [117, 88] width 158 height 116
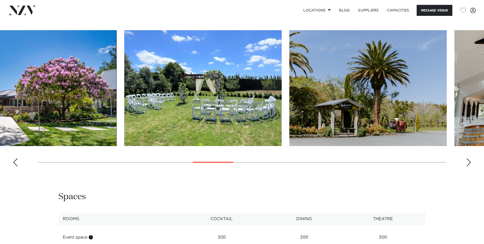
click at [282, 91] on img "11 / 25" at bounding box center [203, 88] width 158 height 116
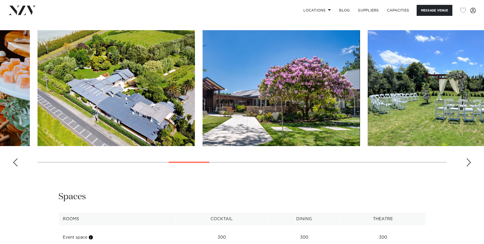
click at [195, 75] on img "9 / 25" at bounding box center [117, 88] width 158 height 116
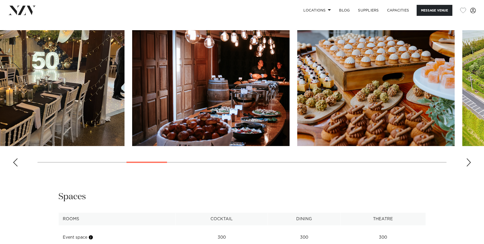
click at [290, 84] on img "7 / 25" at bounding box center [211, 88] width 158 height 116
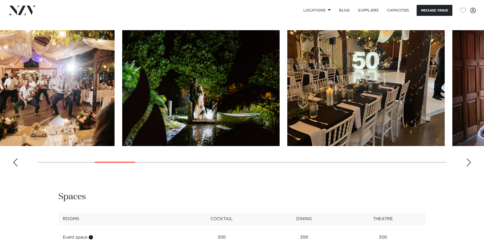
click at [280, 95] on img "5 / 25" at bounding box center [201, 88] width 158 height 116
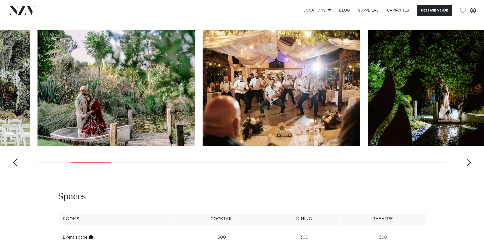
click at [195, 89] on img "3 / 25" at bounding box center [117, 88] width 158 height 116
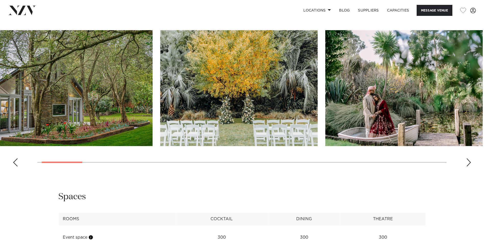
click at [7, 90] on img "1 / 25" at bounding box center [74, 88] width 158 height 116
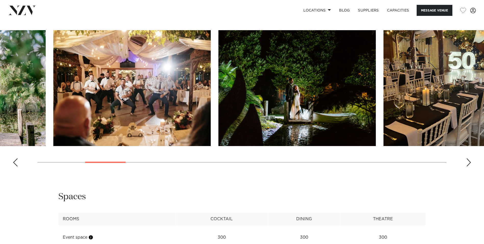
click at [87, 98] on img "4 / 25" at bounding box center [132, 88] width 158 height 116
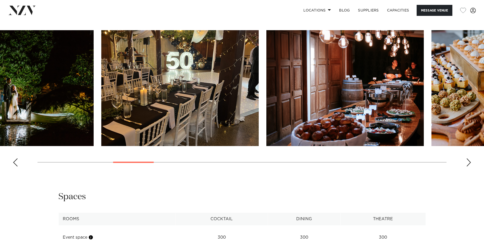
click at [163, 92] on img "6 / 25" at bounding box center [180, 88] width 158 height 116
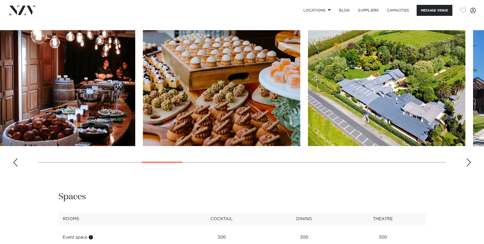
click at [198, 97] on img "8 / 25" at bounding box center [222, 88] width 158 height 116
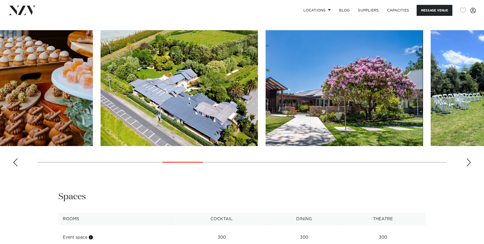
click at [120, 109] on img "9 / 25" at bounding box center [180, 88] width 158 height 116
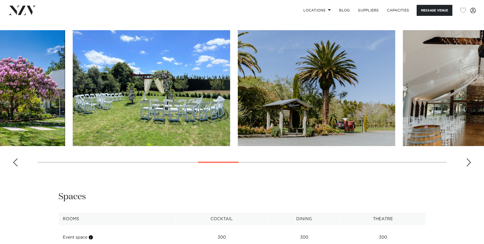
click at [88, 97] on img "11 / 25" at bounding box center [152, 88] width 158 height 116
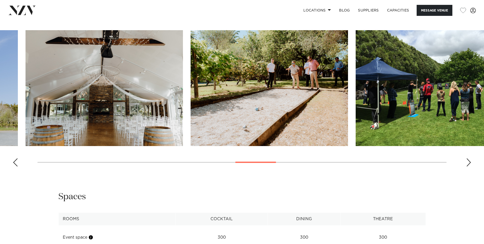
click at [70, 111] on img "13 / 25" at bounding box center [105, 88] width 158 height 116
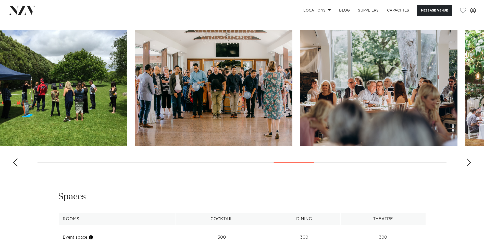
click at [27, 105] on img "15 / 25" at bounding box center [49, 88] width 158 height 116
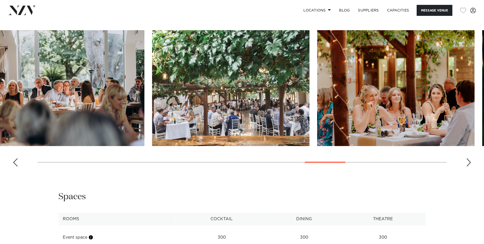
click at [19, 82] on img "17 / 25" at bounding box center [66, 88] width 158 height 116
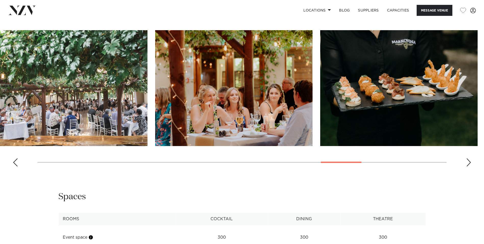
click at [0, 116] on html "Locations Auckland Wellington Christchurch Queenstown Hamilton Northland Bay of…" at bounding box center [242, 89] width 484 height 1353
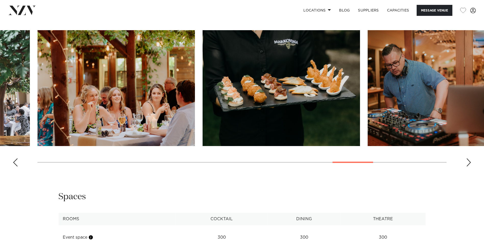
click at [0, 0] on slot at bounding box center [0, 0] width 0 height 0
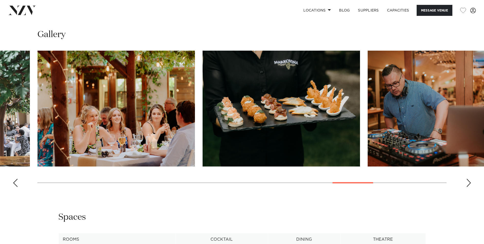
scroll to position [536, 0]
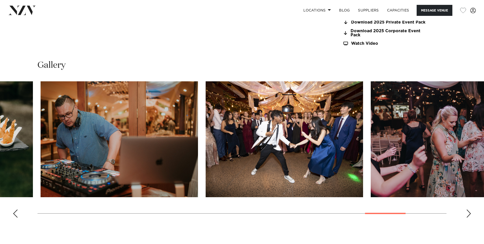
click at [38, 138] on swiper-container at bounding box center [242, 151] width 484 height 140
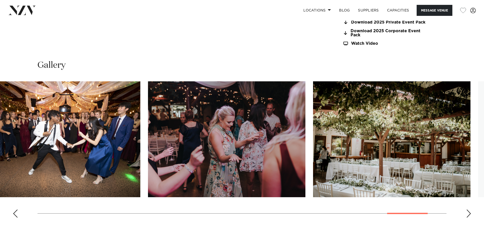
click at [148, 130] on img "23 / 25" at bounding box center [227, 139] width 158 height 116
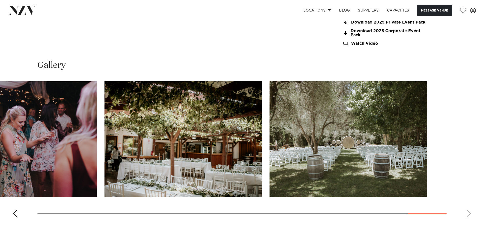
click at [244, 132] on swiper-container at bounding box center [242, 151] width 484 height 140
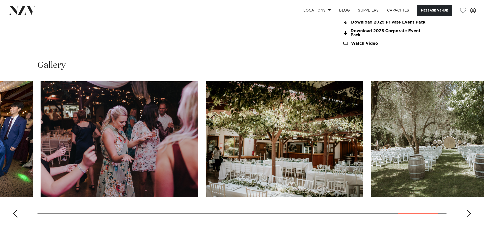
click at [363, 136] on img "24 / 25" at bounding box center [285, 139] width 158 height 116
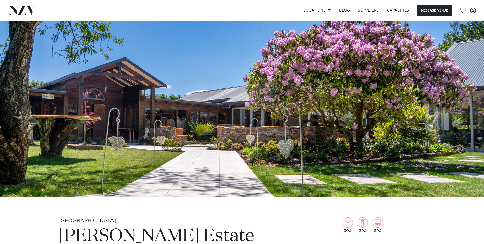
scroll to position [179, 0]
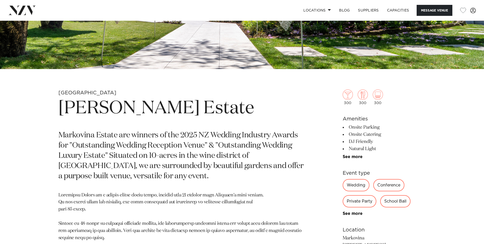
drag, startPoint x: 272, startPoint y: 163, endPoint x: 266, endPoint y: 165, distance: 6.4
drag, startPoint x: 266, startPoint y: 165, endPoint x: 254, endPoint y: 167, distance: 11.9
click at [254, 167] on p "Markovina Estate are winners of the 2025 NZ Wedding Industry Awards for "Outsta…" at bounding box center [182, 155] width 248 height 51
drag, startPoint x: 250, startPoint y: 129, endPoint x: 269, endPoint y: 147, distance: 25.6
drag, startPoint x: 269, startPoint y: 147, endPoint x: 229, endPoint y: 146, distance: 40.1
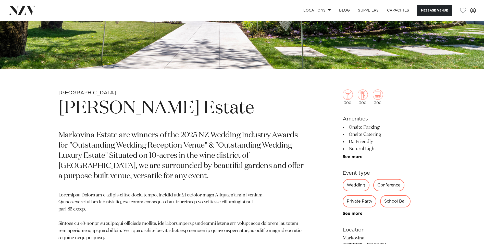
click at [229, 146] on p "Markovina Estate are winners of the 2025 NZ Wedding Industry Awards for "Outsta…" at bounding box center [182, 155] width 248 height 51
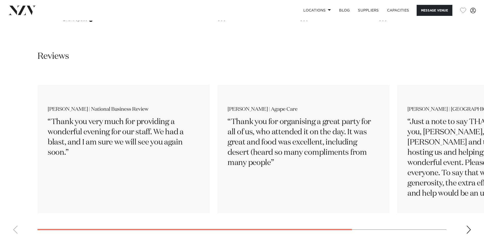
scroll to position [562, 0]
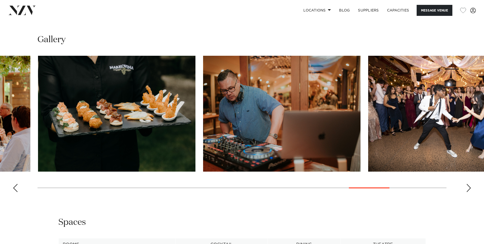
click at [443, 102] on img "22 / 25" at bounding box center [447, 114] width 158 height 116
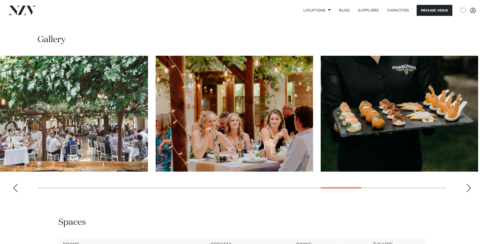
click at [439, 91] on img "20 / 25" at bounding box center [400, 114] width 158 height 116
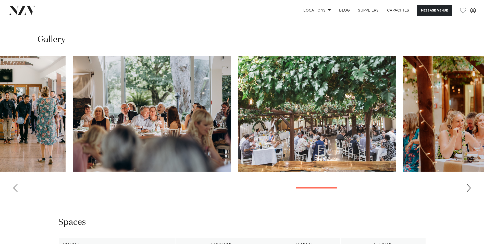
click at [396, 83] on img "18 / 25" at bounding box center [317, 114] width 158 height 116
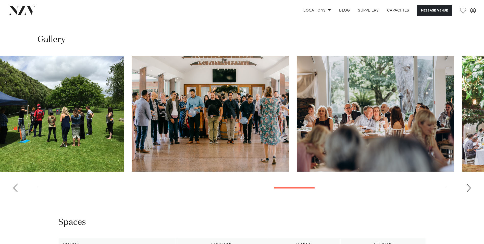
click at [289, 92] on img "16 / 25" at bounding box center [211, 114] width 158 height 116
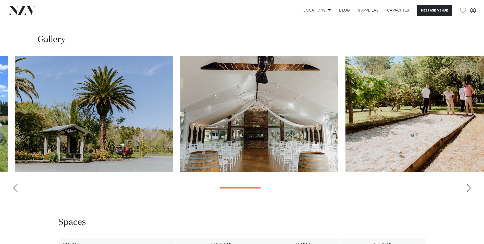
click at [459, 77] on img "14 / 25" at bounding box center [425, 114] width 158 height 116
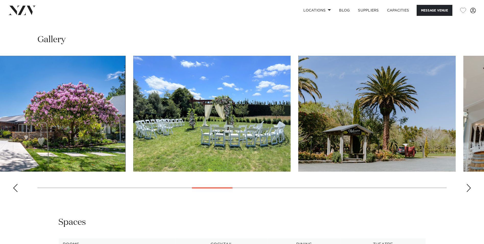
click at [291, 77] on img "11 / 25" at bounding box center [212, 114] width 158 height 116
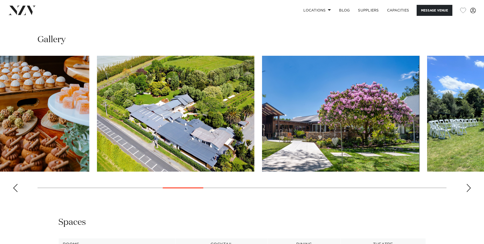
click at [255, 68] on img "9 / 25" at bounding box center [176, 114] width 158 height 116
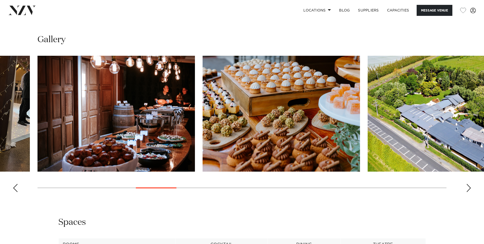
click at [195, 69] on img "7 / 25" at bounding box center [117, 114] width 158 height 116
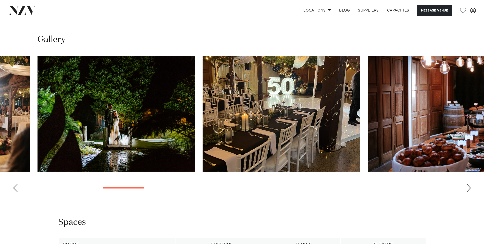
click at [195, 73] on img "5 / 25" at bounding box center [117, 114] width 158 height 116
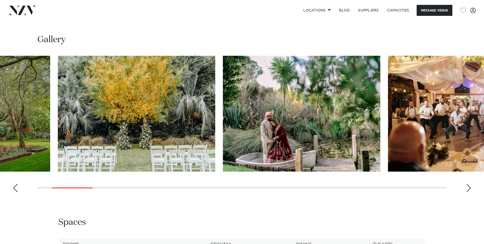
click at [223, 88] on img "3 / 25" at bounding box center [302, 114] width 158 height 116
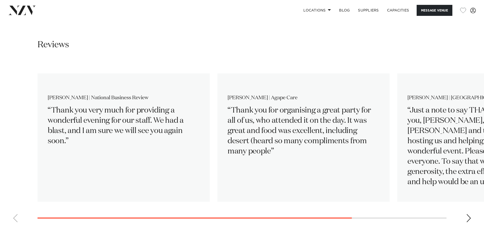
scroll to position [817, 0]
drag, startPoint x: 295, startPoint y: 54, endPoint x: 280, endPoint y: 49, distance: 16.0
drag, startPoint x: 280, startPoint y: 49, endPoint x: 267, endPoint y: 48, distance: 13.3
click at [261, 49] on div "Reviews Leah | National Business Review Thank you very much for providing a won…" at bounding box center [242, 131] width 476 height 187
drag, startPoint x: 286, startPoint y: 56, endPoint x: 264, endPoint y: 50, distance: 21.9
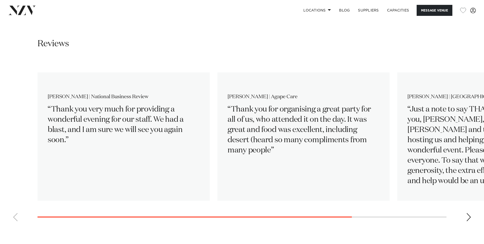
click at [264, 50] on div "Reviews Leah | National Business Review Thank you very much for providing a won…" at bounding box center [242, 131] width 476 height 187
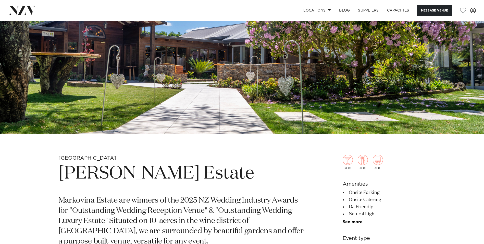
scroll to position [281, 0]
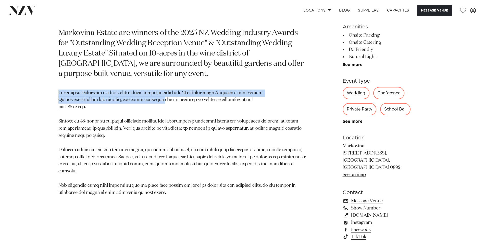
drag, startPoint x: 58, startPoint y: 94, endPoint x: 168, endPoint y: 101, distance: 110.5
click at [168, 101] on div "Auckland Markovina Vineyard Estate Markovina Estate are winners of the 2025 NZ …" at bounding box center [242, 147] width 435 height 320
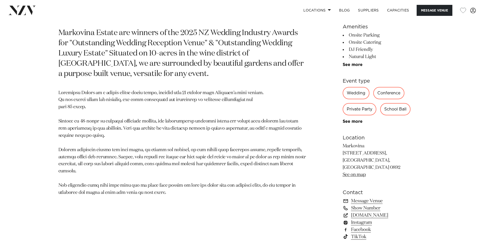
drag, startPoint x: 168, startPoint y: 101, endPoint x: 161, endPoint y: 124, distance: 24.0
click at [159, 120] on p at bounding box center [182, 142] width 248 height 107
drag, startPoint x: 219, startPoint y: 156, endPoint x: 186, endPoint y: 132, distance: 40.1
click at [186, 132] on p at bounding box center [182, 142] width 248 height 107
drag, startPoint x: 180, startPoint y: 93, endPoint x: 188, endPoint y: 92, distance: 8.1
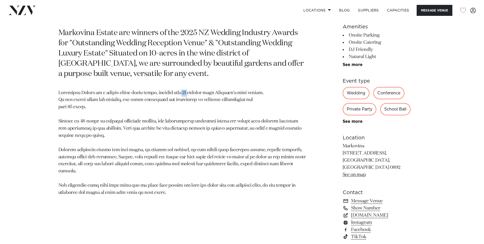
click at [188, 92] on p at bounding box center [182, 142] width 248 height 107
drag, startPoint x: 188, startPoint y: 92, endPoint x: 184, endPoint y: 104, distance: 12.9
click at [183, 100] on p at bounding box center [182, 142] width 248 height 107
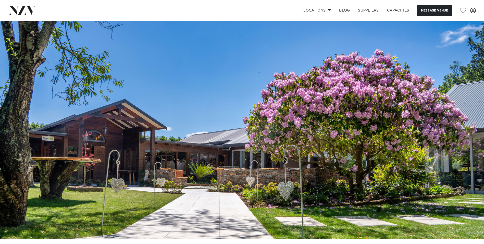
scroll to position [0, 0]
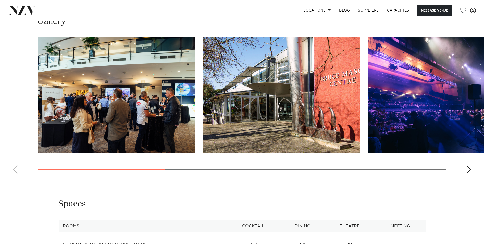
scroll to position [511, 0]
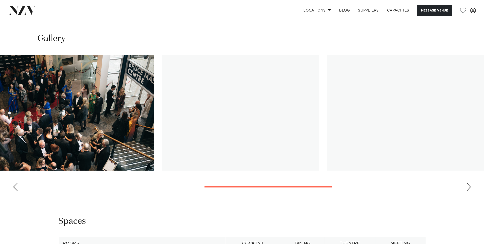
click at [162, 122] on img "5 / 8" at bounding box center [241, 113] width 158 height 116
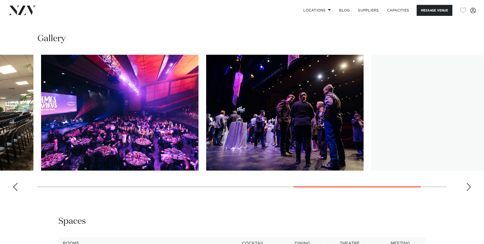
click at [41, 137] on img "6 / 8" at bounding box center [120, 113] width 158 height 116
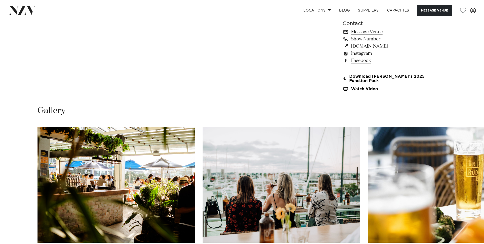
scroll to position [460, 0]
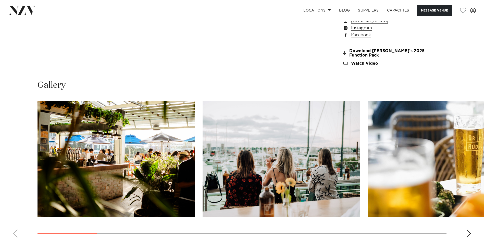
drag, startPoint x: 320, startPoint y: 96, endPoint x: 280, endPoint y: 87, distance: 41.1
click at [281, 87] on div "Gallery" at bounding box center [242, 84] width 409 height 11
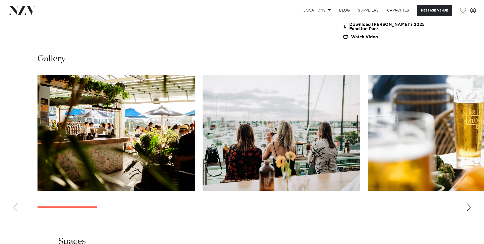
scroll to position [511, 0]
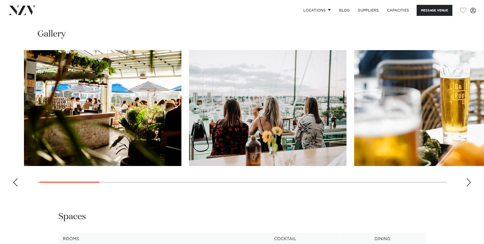
click at [354, 108] on img "3 / 17" at bounding box center [433, 108] width 158 height 116
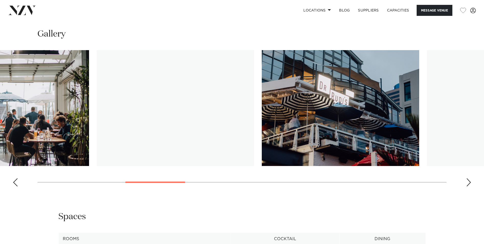
click at [121, 112] on img "5 / 17" at bounding box center [176, 108] width 158 height 116
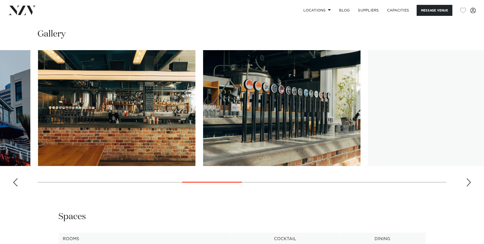
click at [97, 131] on img "7 / 17" at bounding box center [117, 108] width 158 height 116
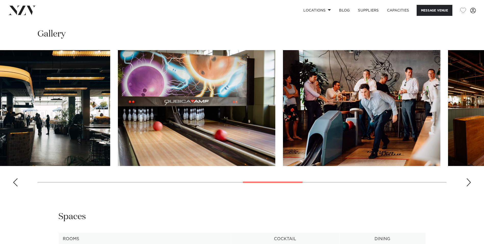
click at [118, 108] on img "10 / 17" at bounding box center [197, 108] width 158 height 116
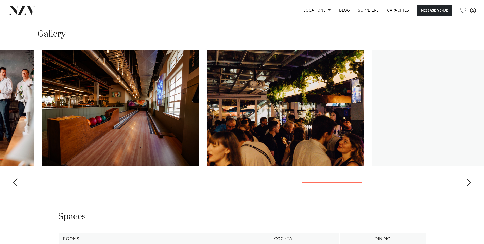
click at [112, 95] on img "12 / 17" at bounding box center [121, 108] width 158 height 116
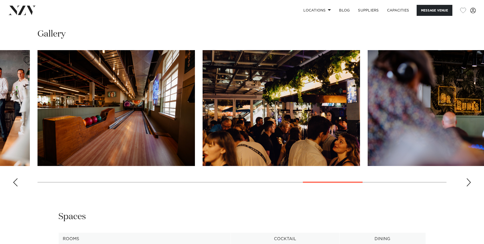
click at [0, 0] on slot at bounding box center [0, 0] width 0 height 0
click at [368, 115] on img "14 / 17" at bounding box center [447, 108] width 158 height 116
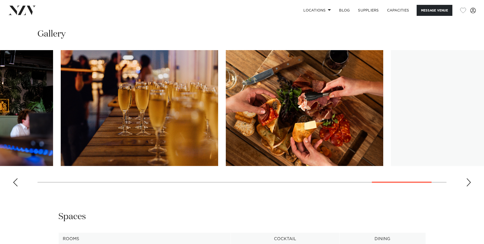
click at [86, 105] on img "15 / 17" at bounding box center [140, 108] width 158 height 116
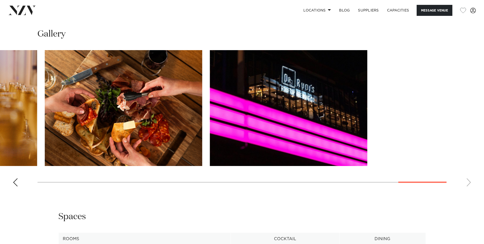
click at [484, 78] on html "Locations Auckland Wellington Christchurch Queenstown Hamilton Northland Bay of…" at bounding box center [242, 198] width 484 height 1418
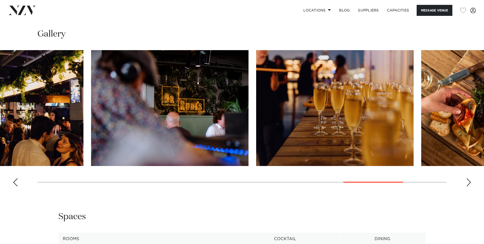
click at [249, 85] on img "14 / 17" at bounding box center [170, 108] width 158 height 116
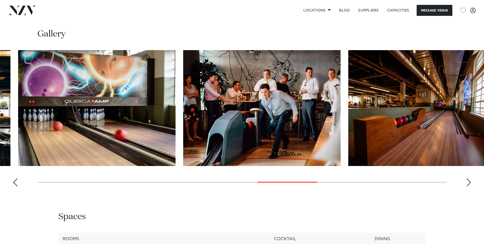
click at [484, 117] on html "Locations Auckland Wellington Christchurch Queenstown Hamilton Northland Bay of…" at bounding box center [242, 198] width 484 height 1418
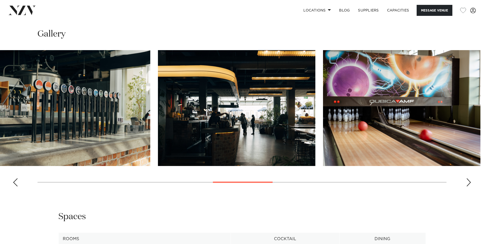
click at [484, 110] on html "Locations Auckland Wellington Christchurch Queenstown Hamilton Northland Bay of…" at bounding box center [242, 198] width 484 height 1418
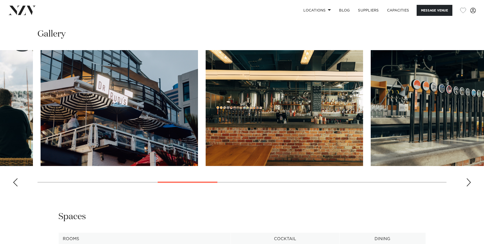
click at [198, 93] on img "6 / 17" at bounding box center [120, 108] width 158 height 116
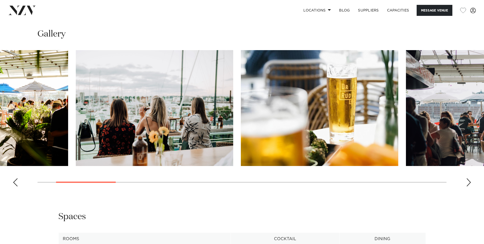
click at [406, 106] on swiper-container at bounding box center [242, 120] width 484 height 140
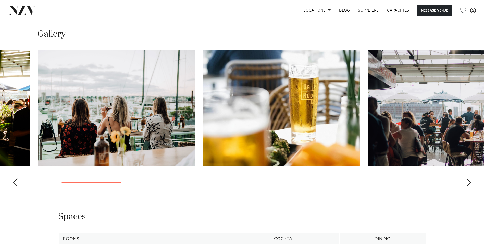
click at [305, 116] on img "3 / 17" at bounding box center [282, 108] width 158 height 116
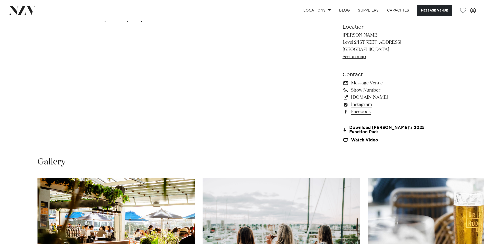
scroll to position [485, 0]
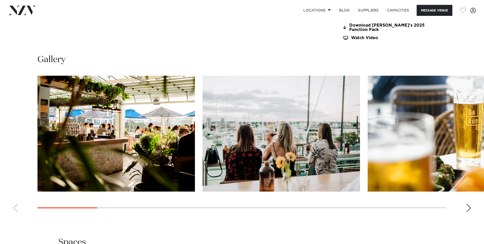
drag, startPoint x: 272, startPoint y: 53, endPoint x: 260, endPoint y: 48, distance: 12.2
drag, startPoint x: 260, startPoint y: 48, endPoint x: 242, endPoint y: 49, distance: 18.7
click at [242, 49] on div "Auckland Dr Rudi's Message Venue Auckland Dr Rudi's Perched on the 2nd level ov…" at bounding box center [242, 79] width 484 height 1086
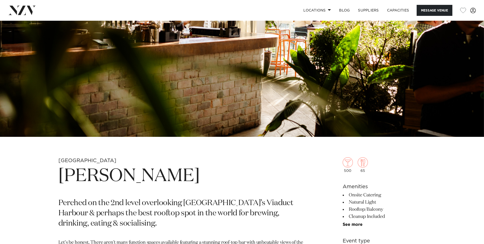
scroll to position [255, 0]
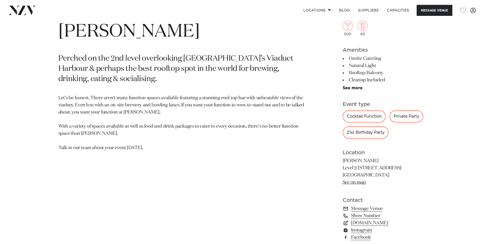
drag, startPoint x: 271, startPoint y: 102, endPoint x: 256, endPoint y: 104, distance: 14.9
click at [256, 104] on p "Let’s be honest. There aren’t many function spaces available featuring a stunni…" at bounding box center [182, 122] width 248 height 57
drag, startPoint x: 278, startPoint y: 107, endPoint x: 258, endPoint y: 109, distance: 20.8
click at [258, 109] on p "Let’s be honest. There aren’t many function spaces available featuring a stunni…" at bounding box center [182, 122] width 248 height 57
drag, startPoint x: 279, startPoint y: 110, endPoint x: 275, endPoint y: 111, distance: 4.7
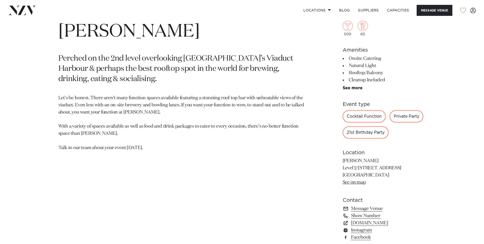
click at [275, 111] on p "Let’s be honest. There aren’t many function spaces available featuring a stunni…" at bounding box center [182, 122] width 248 height 57
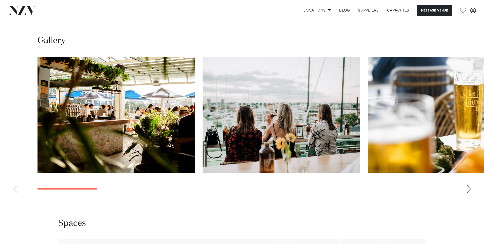
scroll to position [485, 0]
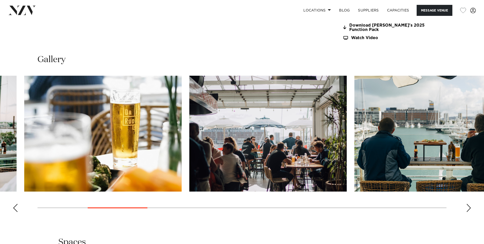
click at [98, 141] on img "3 / 17" at bounding box center [103, 134] width 158 height 116
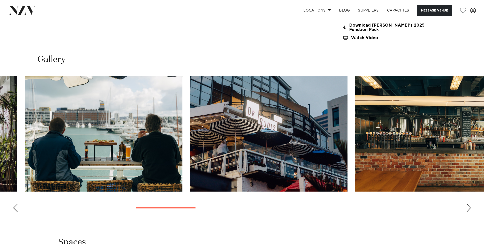
click at [90, 148] on img "5 / 17" at bounding box center [104, 134] width 158 height 116
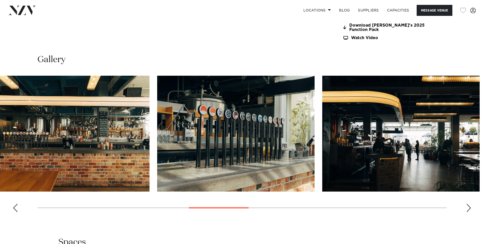
click at [48, 150] on img "7 / 17" at bounding box center [71, 134] width 158 height 116
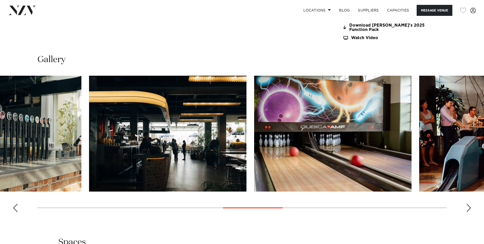
click at [0, 149] on html "Locations Auckland Wellington Christchurch Queenstown Hamilton Northland Bay of…" at bounding box center [242, 224] width 484 height 1418
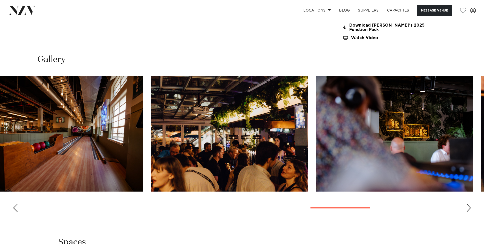
click at [25, 139] on img "12 / 17" at bounding box center [65, 134] width 158 height 116
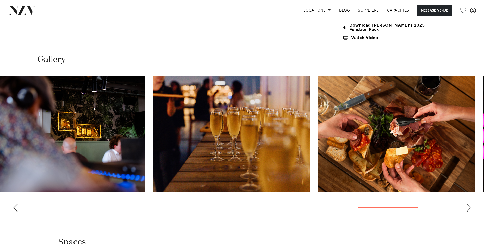
click at [0, 135] on html "Locations Auckland Wellington Christchurch Queenstown Hamilton Northland Bay of…" at bounding box center [242, 224] width 484 height 1418
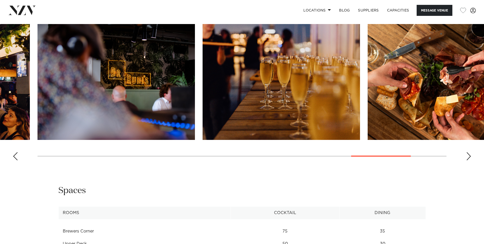
scroll to position [536, 0]
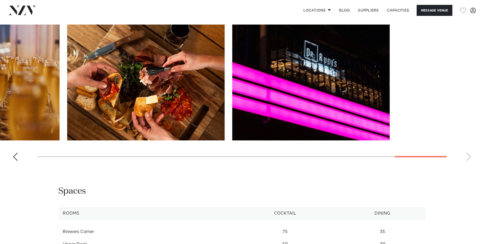
click at [0, 118] on html "Locations Auckland Wellington Christchurch Queenstown Hamilton Northland Bay of…" at bounding box center [242, 173] width 484 height 1418
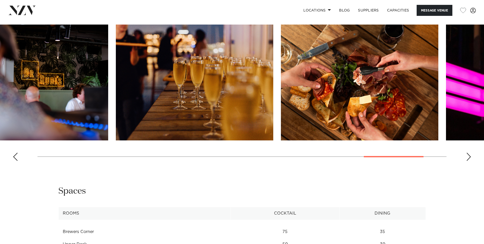
click at [273, 86] on img "15 / 17" at bounding box center [195, 83] width 158 height 116
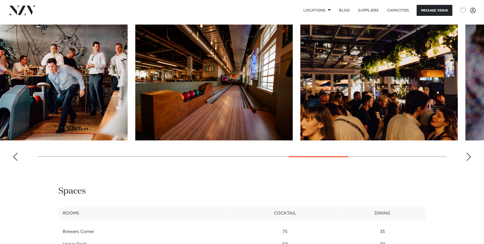
click at [373, 75] on img "13 / 17" at bounding box center [379, 83] width 158 height 116
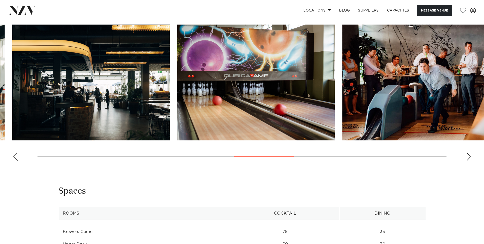
click at [387, 81] on img "11 / 17" at bounding box center [422, 83] width 158 height 116
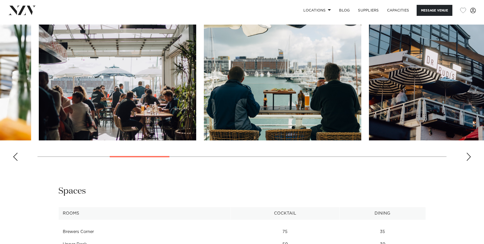
click at [438, 56] on img "6 / 17" at bounding box center [448, 83] width 158 height 116
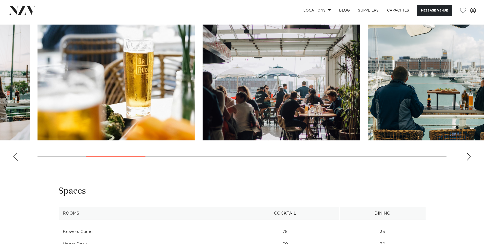
click at [195, 97] on img "3 / 17" at bounding box center [117, 83] width 158 height 116
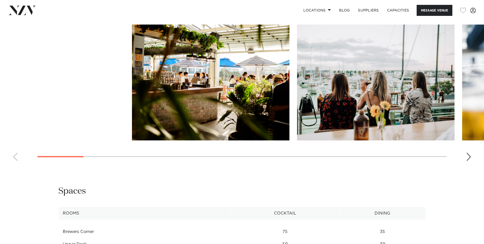
click at [0, 0] on slot at bounding box center [0, 0] width 0 height 0
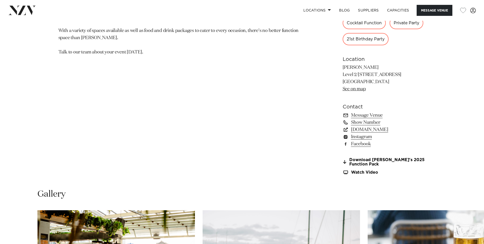
scroll to position [460, 0]
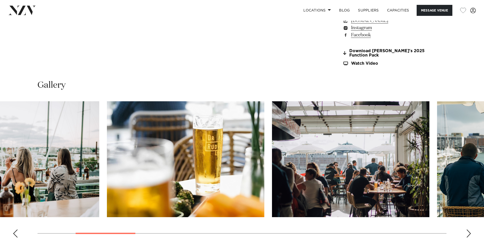
click at [81, 178] on img "2 / 17" at bounding box center [21, 159] width 158 height 116
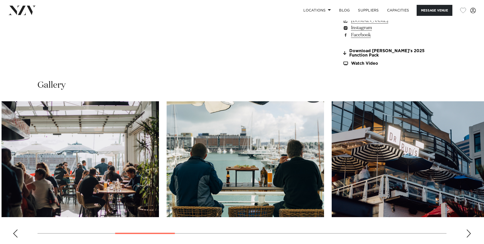
click at [167, 193] on img "5 / 17" at bounding box center [246, 159] width 158 height 116
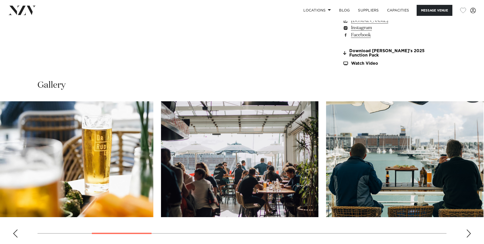
click at [440, 152] on img "5 / 17" at bounding box center [405, 159] width 158 height 116
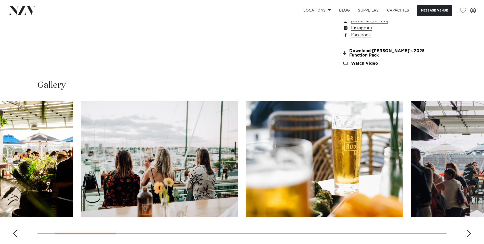
click at [246, 159] on img "3 / 17" at bounding box center [325, 159] width 158 height 116
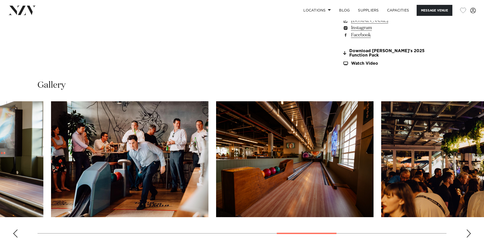
click at [51, 153] on img "11 / 17" at bounding box center [130, 159] width 158 height 116
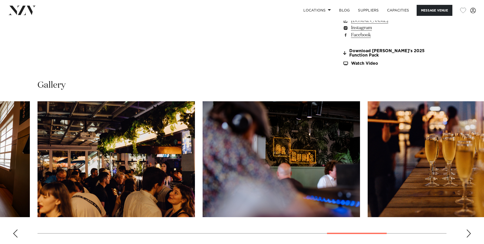
click at [195, 119] on img "13 / 17" at bounding box center [117, 159] width 158 height 116
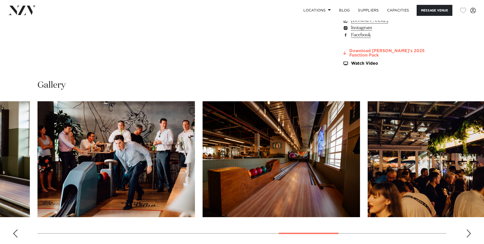
click at [361, 53] on link "Download Rudi's 2025 Function Pack" at bounding box center [384, 53] width 83 height 9
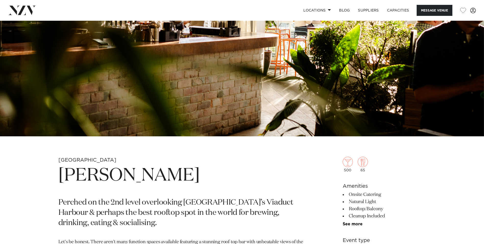
scroll to position [0, 0]
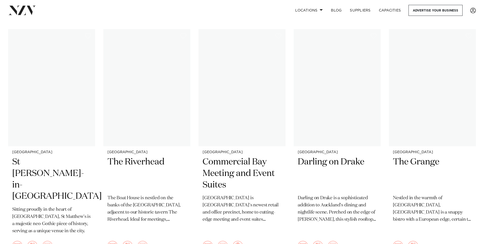
scroll to position [1612, 0]
